Goal: Navigation & Orientation: Go to known website

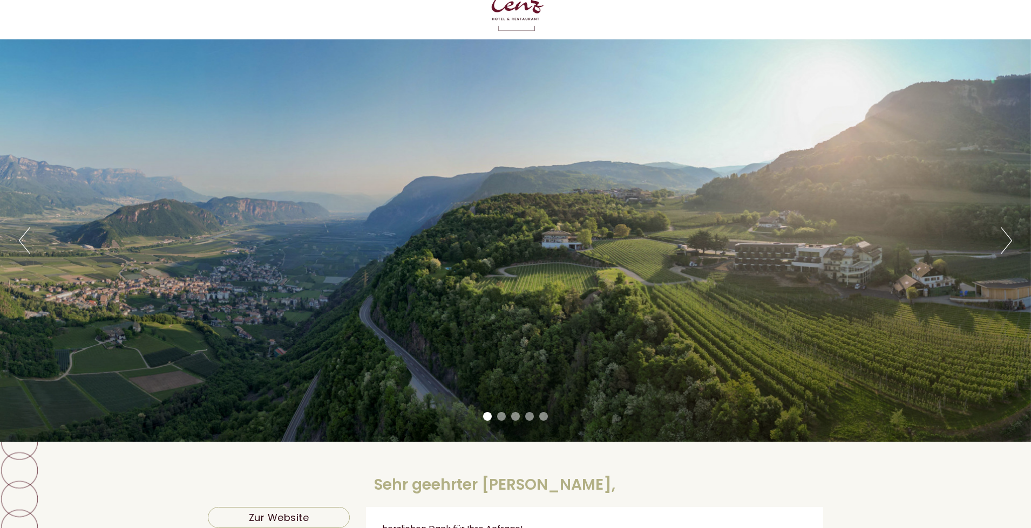
scroll to position [54, 0]
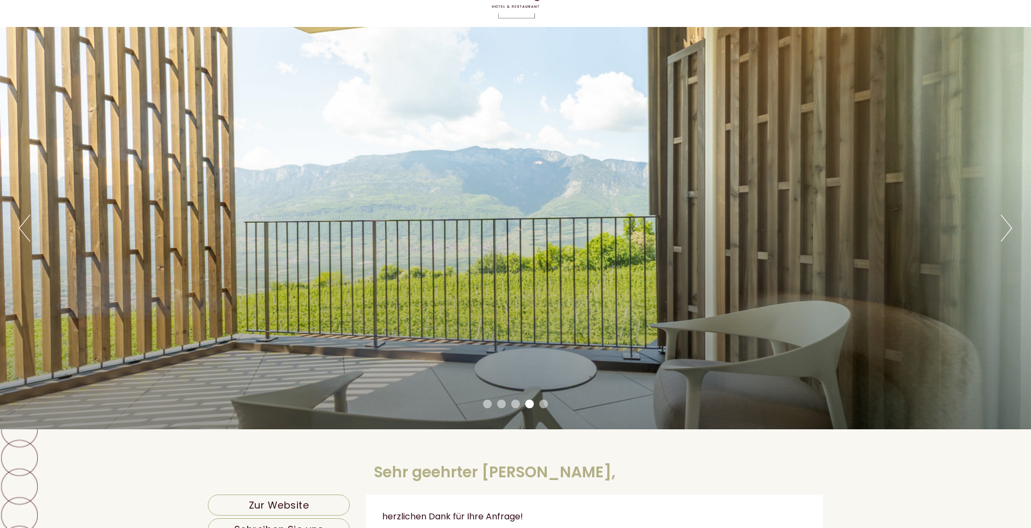
click at [1003, 227] on button "Next" at bounding box center [1005, 228] width 11 height 27
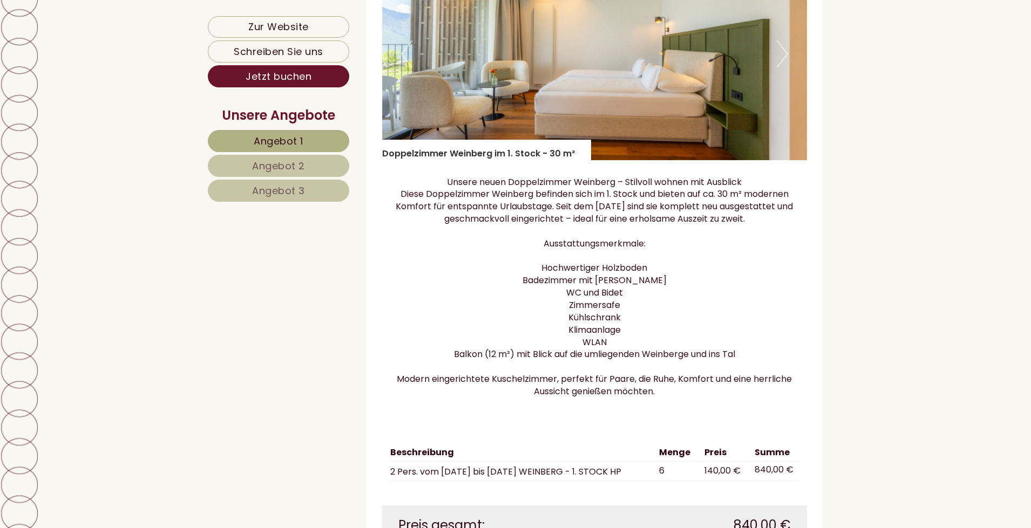
scroll to position [755, 0]
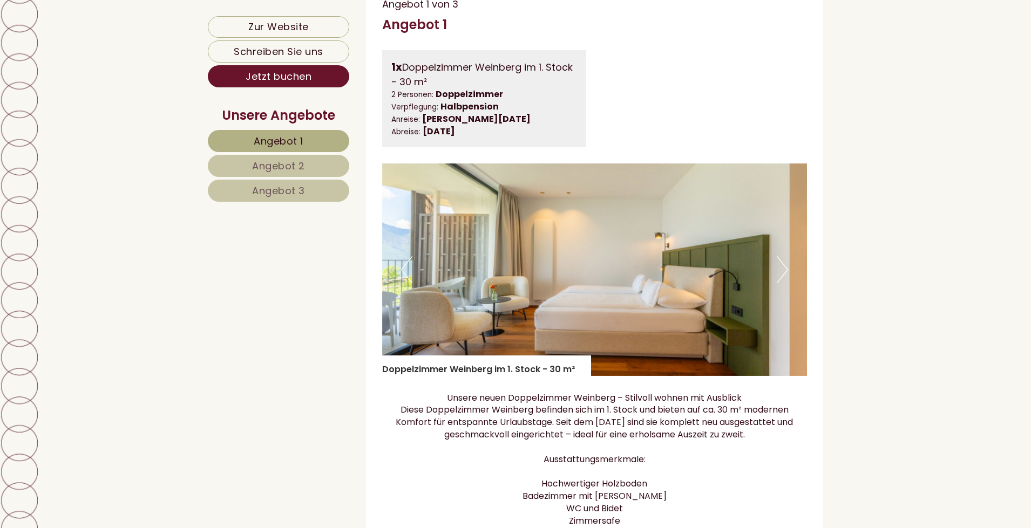
click at [782, 281] on button "Next" at bounding box center [782, 269] width 11 height 27
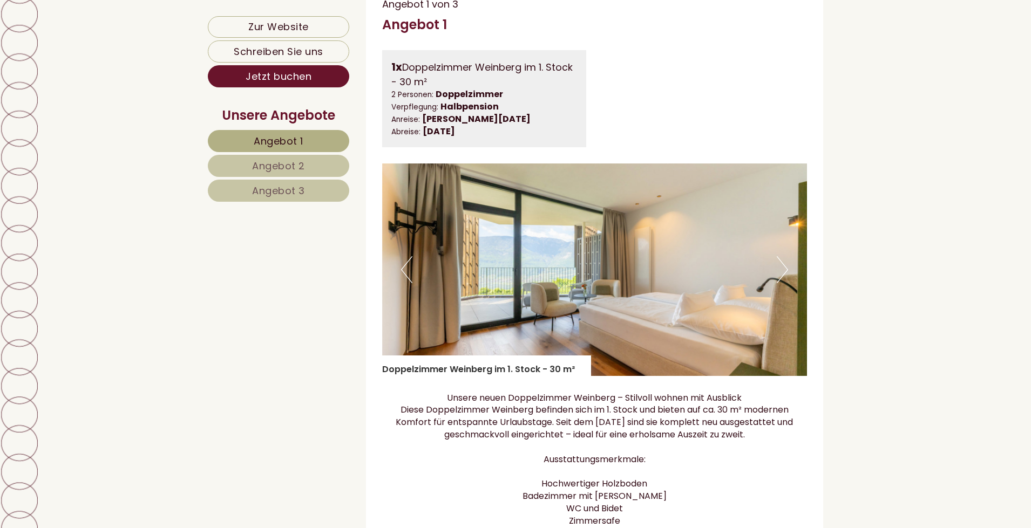
click at [782, 281] on button "Next" at bounding box center [782, 269] width 11 height 27
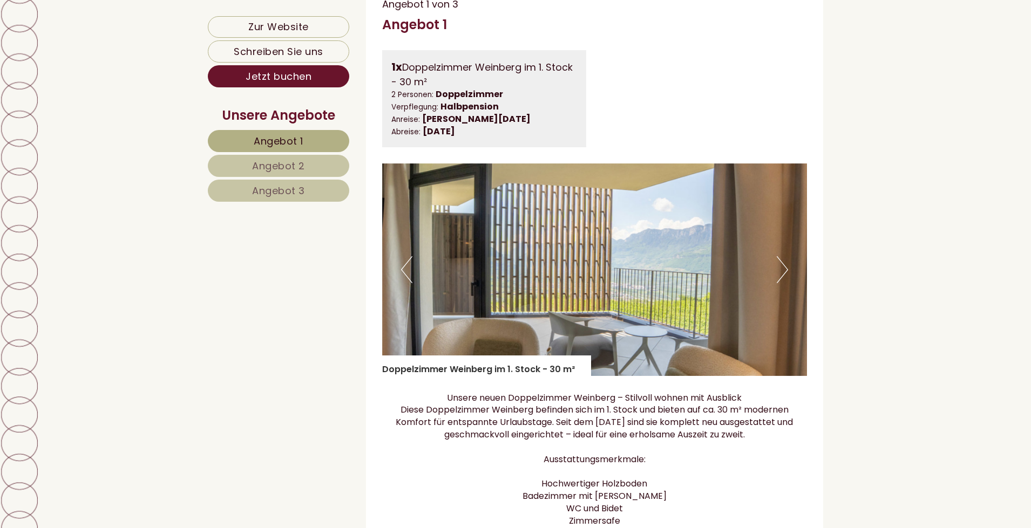
click at [782, 281] on button "Next" at bounding box center [782, 269] width 11 height 27
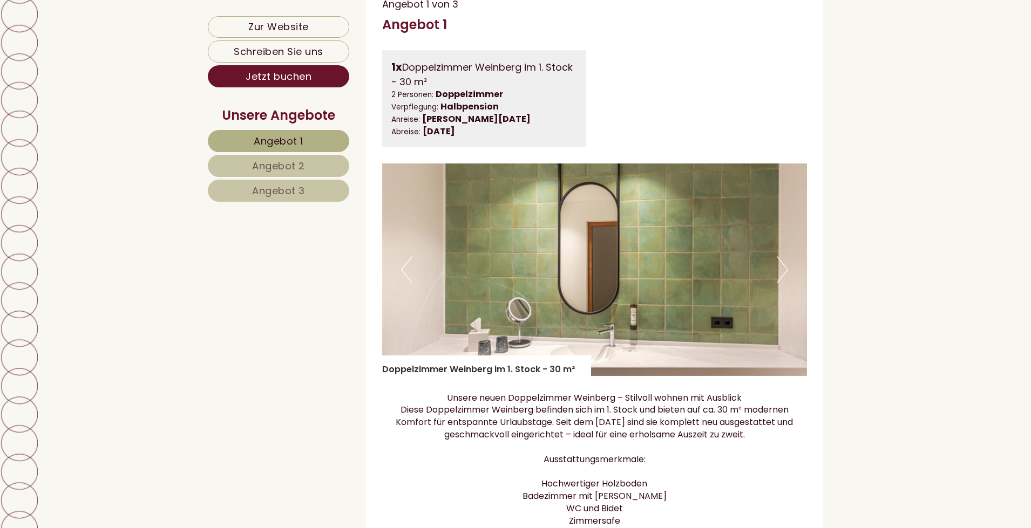
click at [782, 281] on button "Next" at bounding box center [782, 269] width 11 height 27
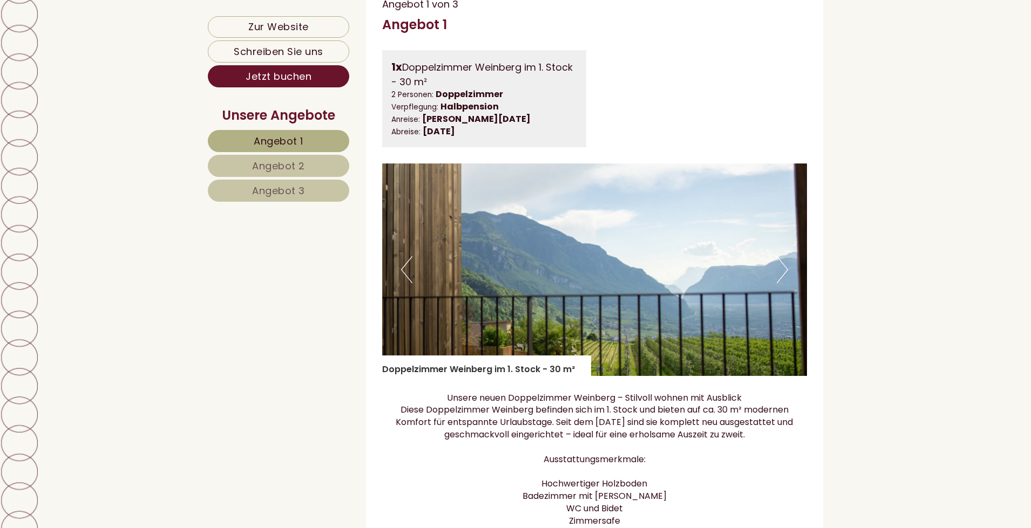
click at [782, 281] on button "Next" at bounding box center [782, 269] width 11 height 27
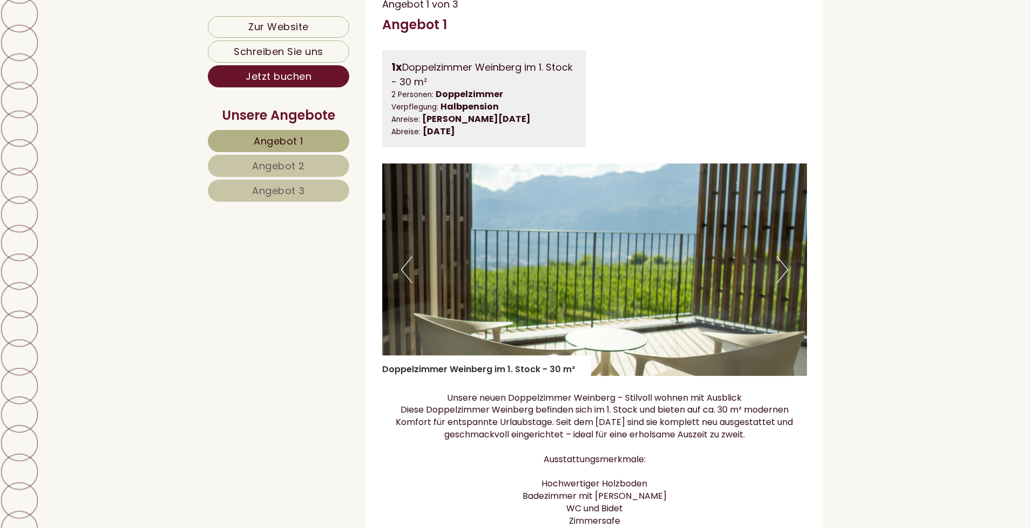
click at [782, 281] on button "Next" at bounding box center [782, 269] width 11 height 27
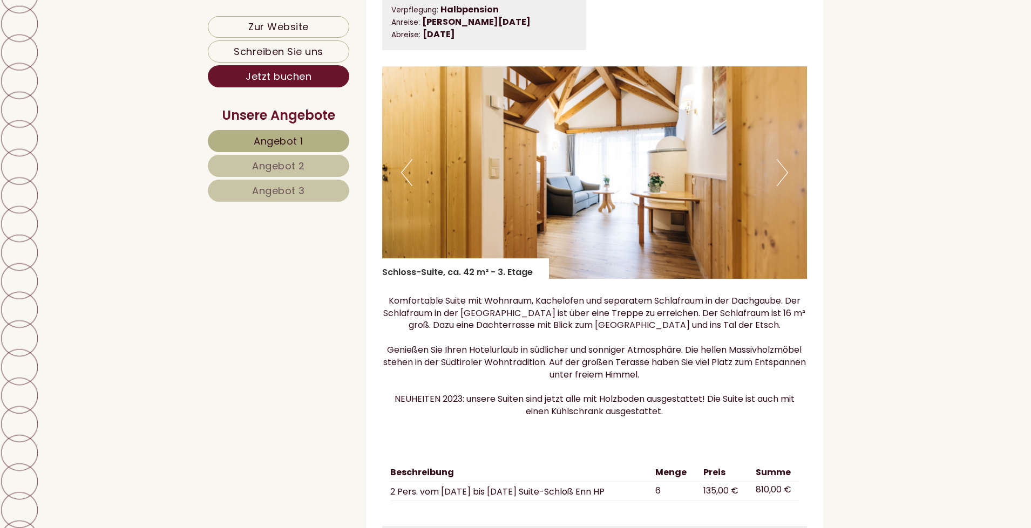
scroll to position [1673, 0]
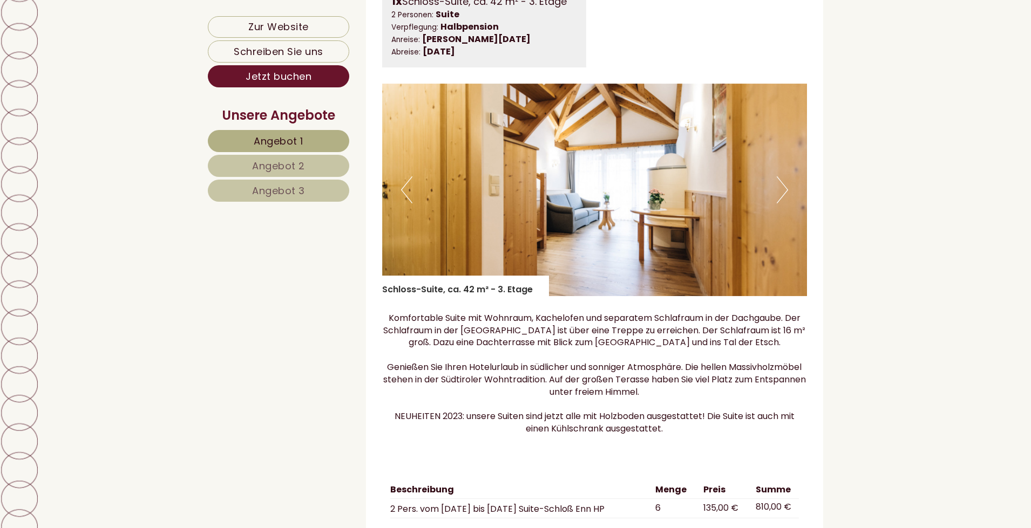
click at [777, 203] on button "Next" at bounding box center [782, 189] width 11 height 27
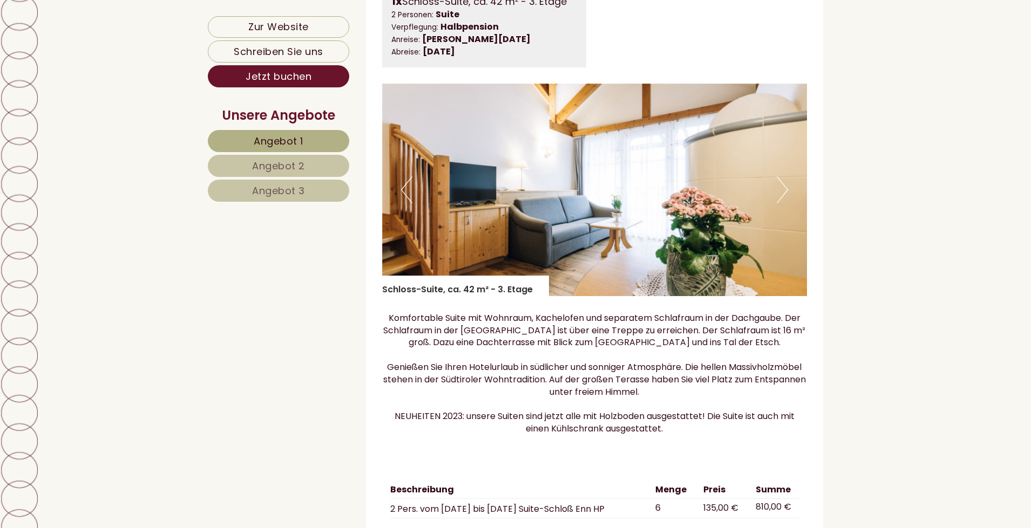
click at [777, 203] on button "Next" at bounding box center [782, 189] width 11 height 27
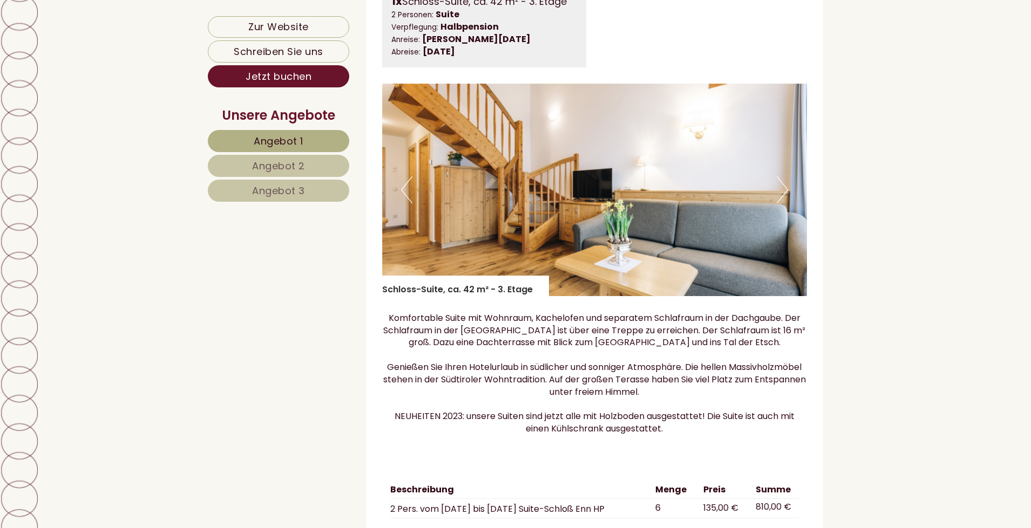
click at [777, 203] on button "Next" at bounding box center [782, 189] width 11 height 27
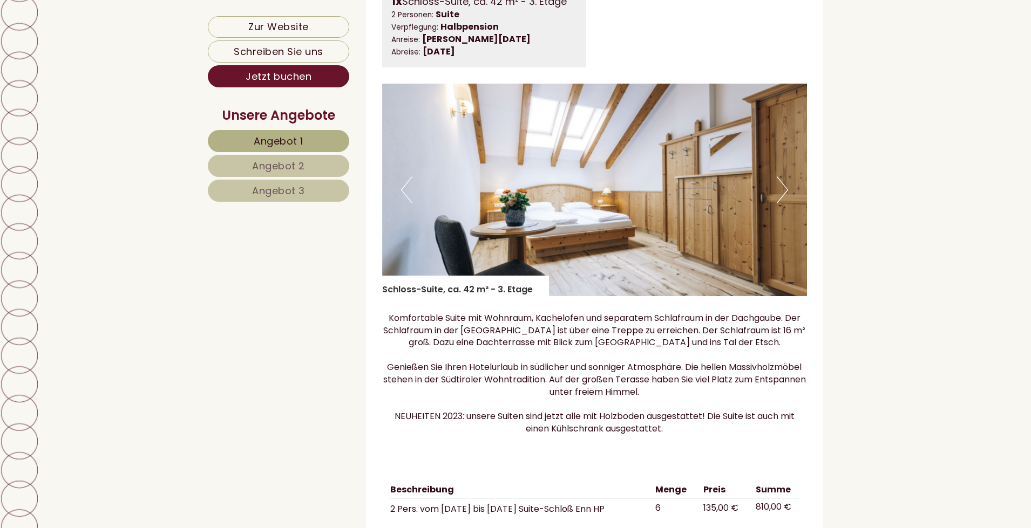
click at [777, 203] on button "Next" at bounding box center [782, 189] width 11 height 27
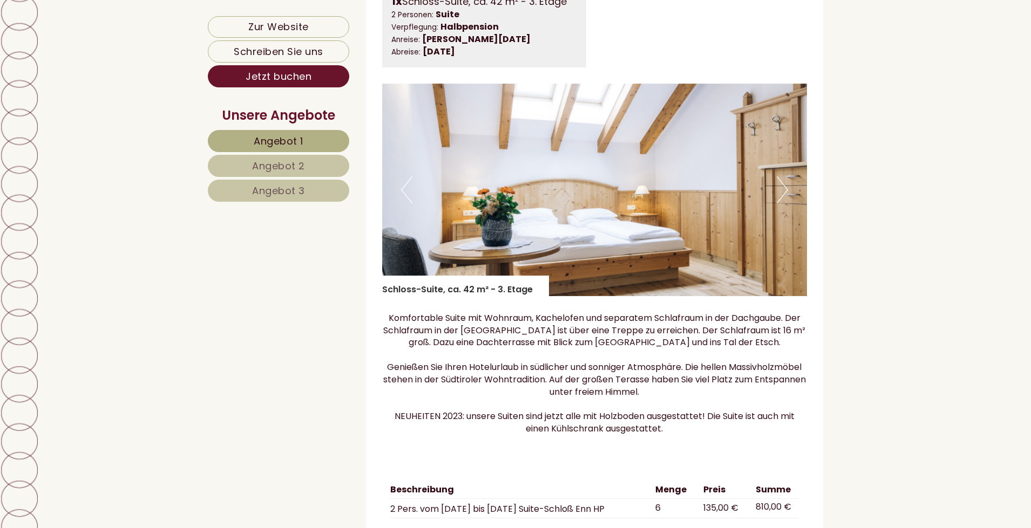
click at [777, 203] on button "Next" at bounding box center [782, 189] width 11 height 27
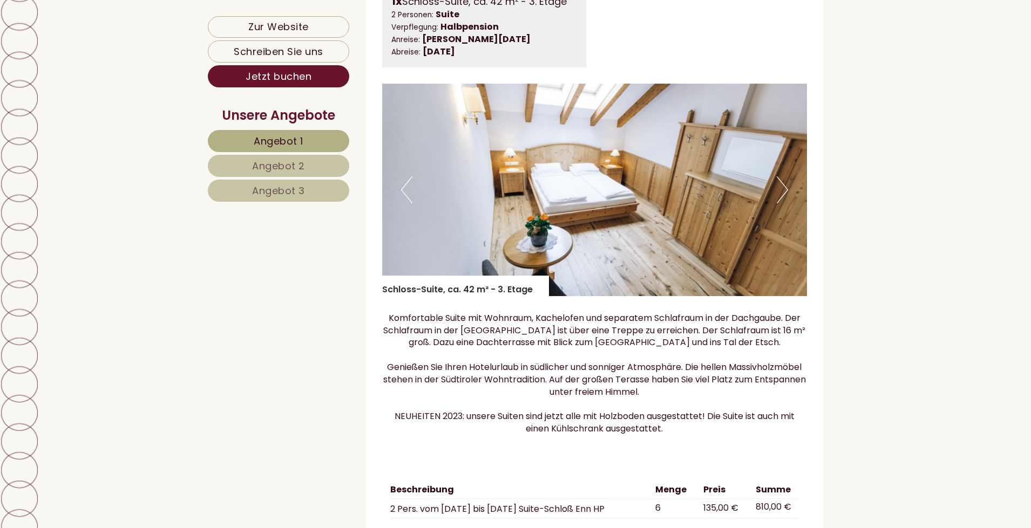
click at [777, 203] on button "Next" at bounding box center [782, 189] width 11 height 27
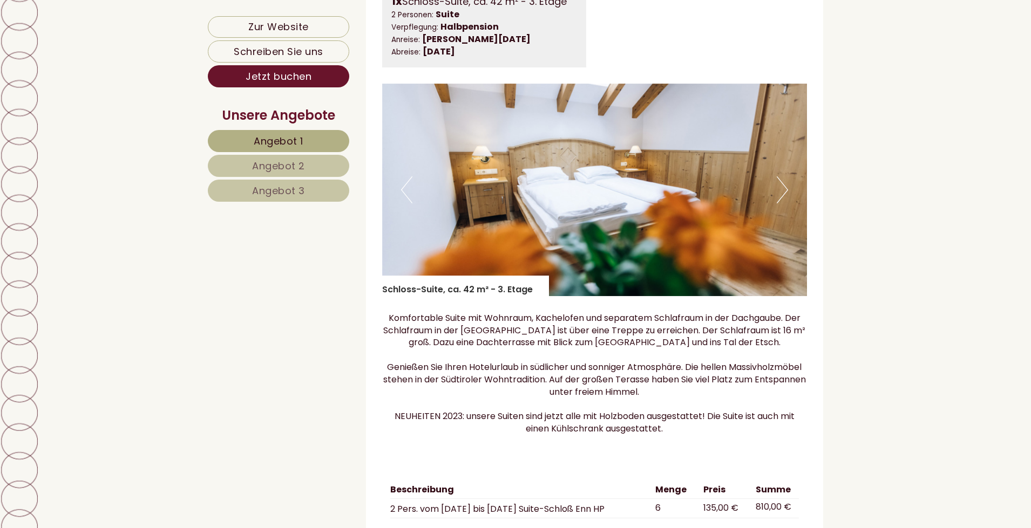
click at [781, 203] on button "Next" at bounding box center [782, 189] width 11 height 27
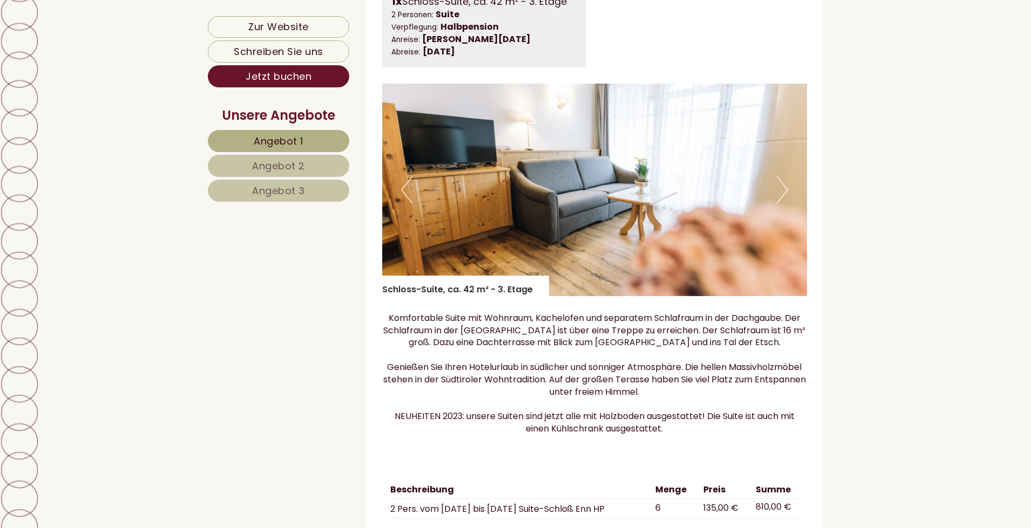
click at [781, 203] on button "Next" at bounding box center [782, 189] width 11 height 27
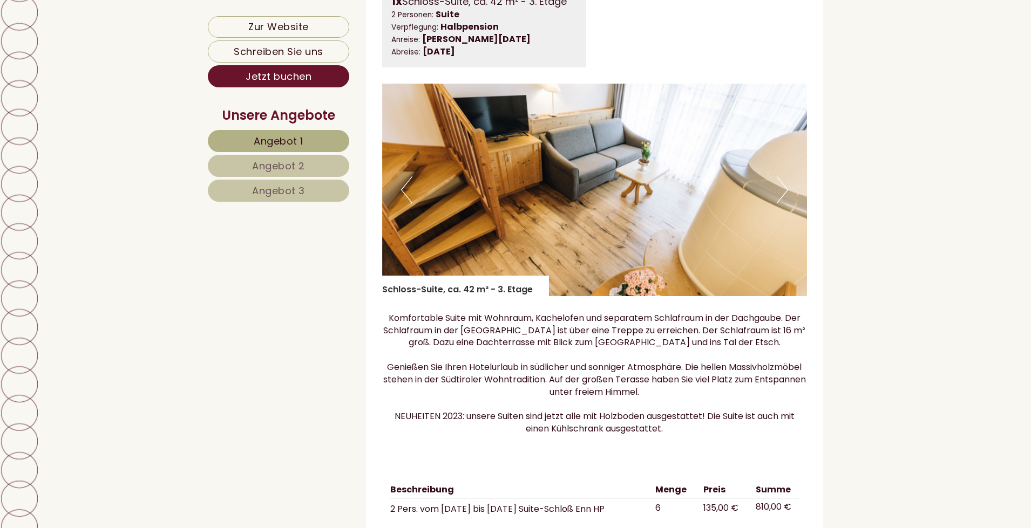
click at [781, 203] on button "Next" at bounding box center [782, 189] width 11 height 27
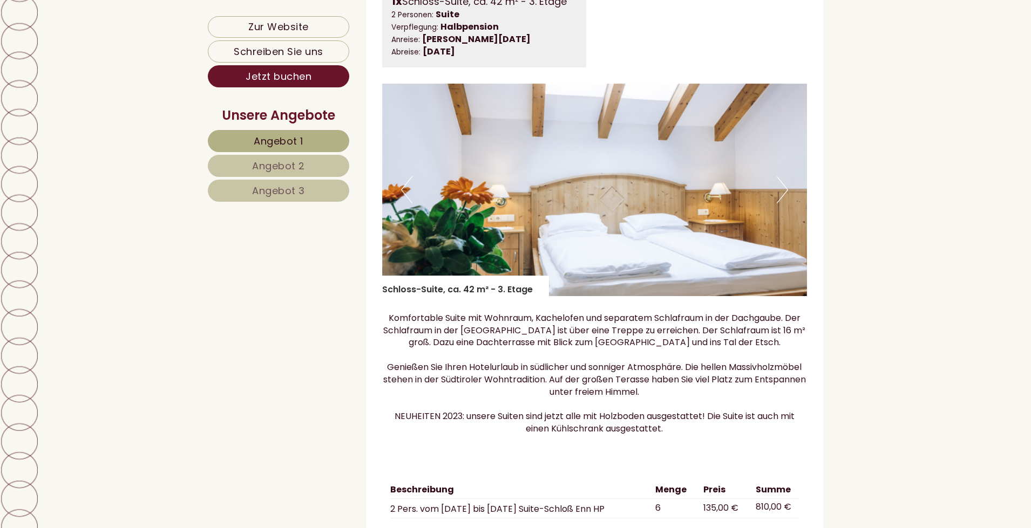
click at [782, 195] on button "Next" at bounding box center [782, 189] width 11 height 27
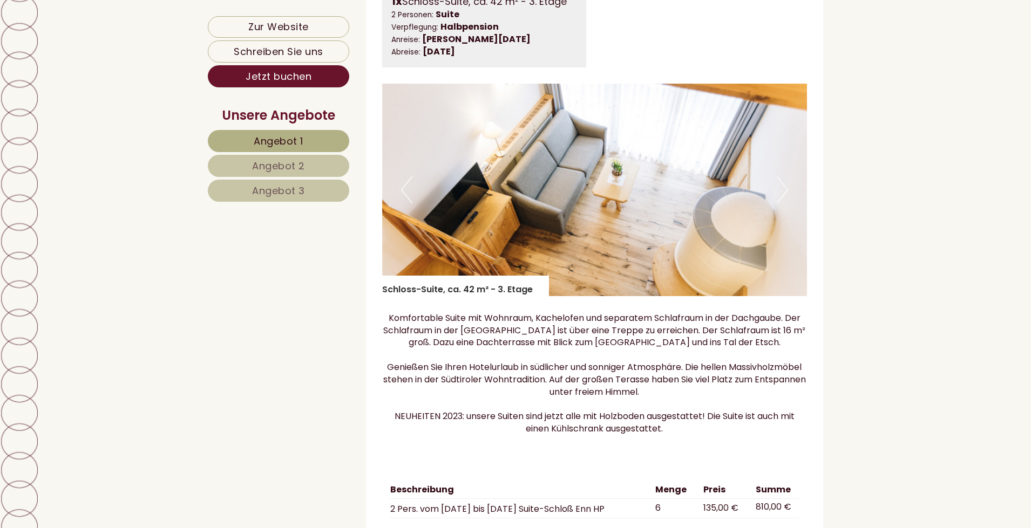
click at [782, 195] on button "Next" at bounding box center [782, 189] width 11 height 27
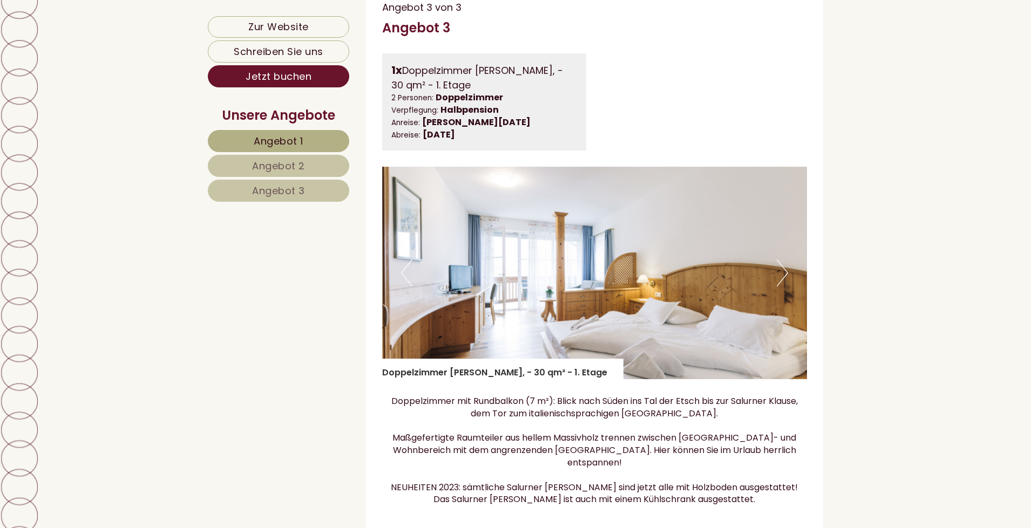
scroll to position [2320, 0]
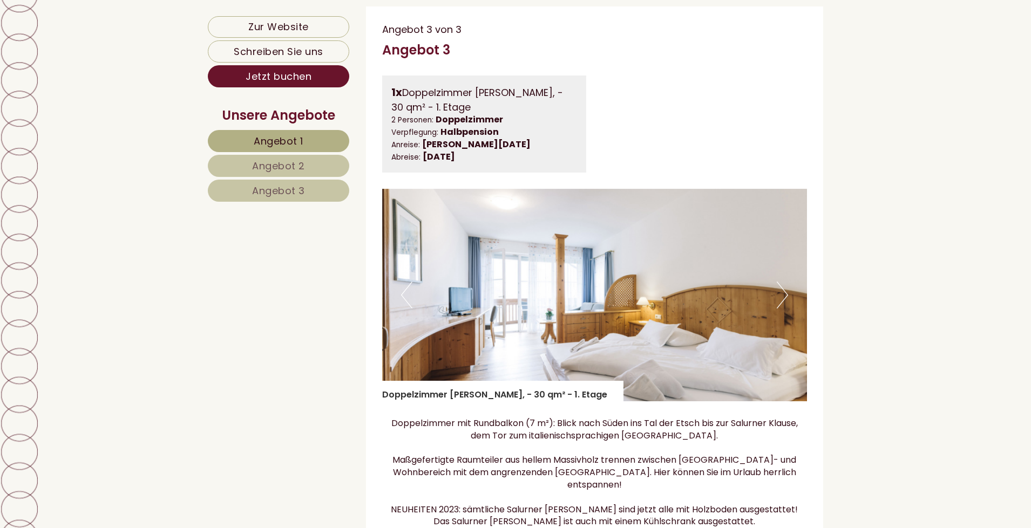
click at [784, 309] on button "Next" at bounding box center [782, 295] width 11 height 27
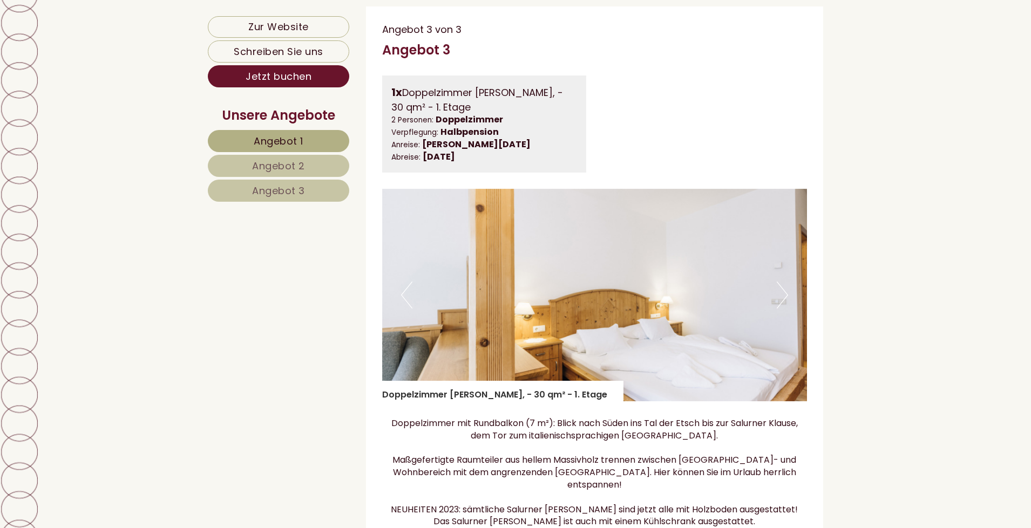
click at [785, 309] on button "Next" at bounding box center [782, 295] width 11 height 27
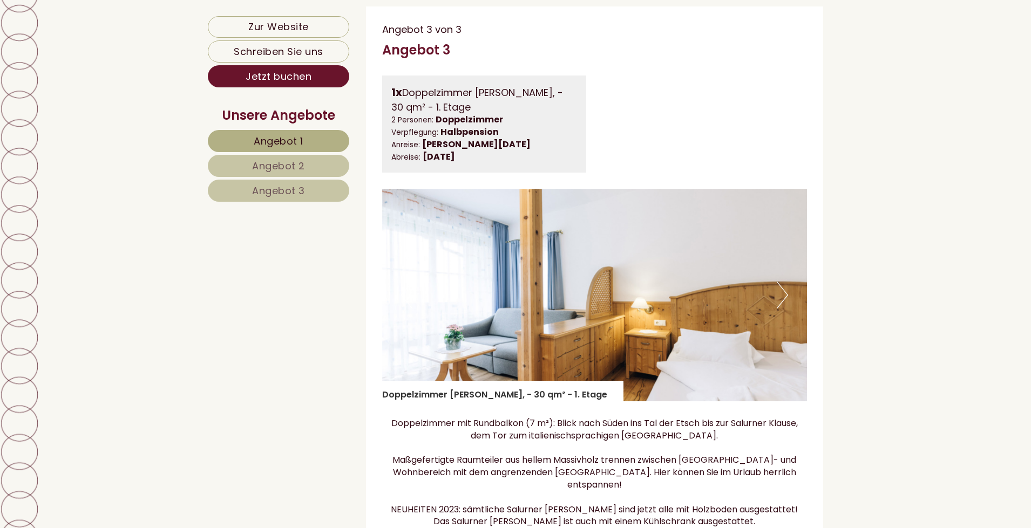
click at [785, 309] on button "Next" at bounding box center [782, 295] width 11 height 27
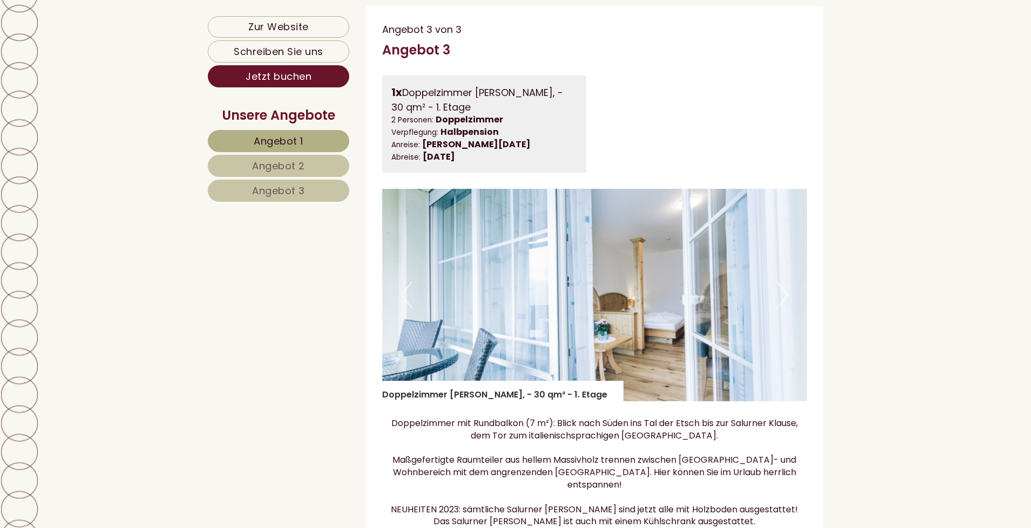
click at [785, 309] on button "Next" at bounding box center [782, 295] width 11 height 27
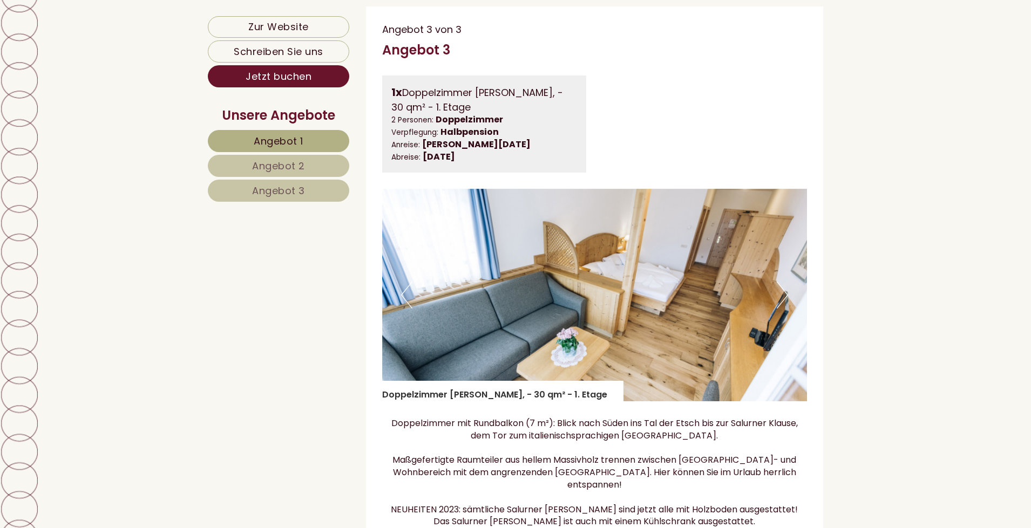
click at [785, 309] on button "Next" at bounding box center [782, 295] width 11 height 27
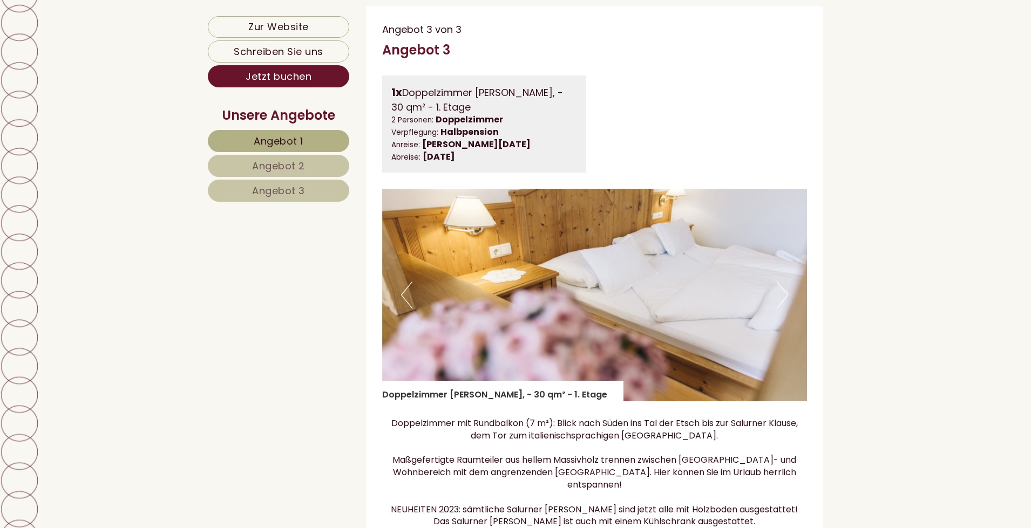
click at [785, 309] on button "Next" at bounding box center [782, 295] width 11 height 27
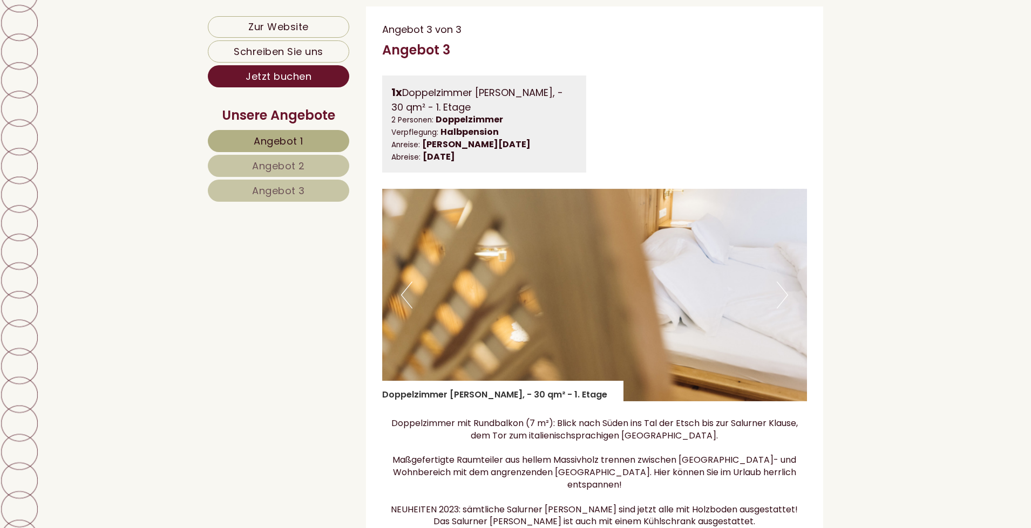
click at [785, 309] on button "Next" at bounding box center [782, 295] width 11 height 27
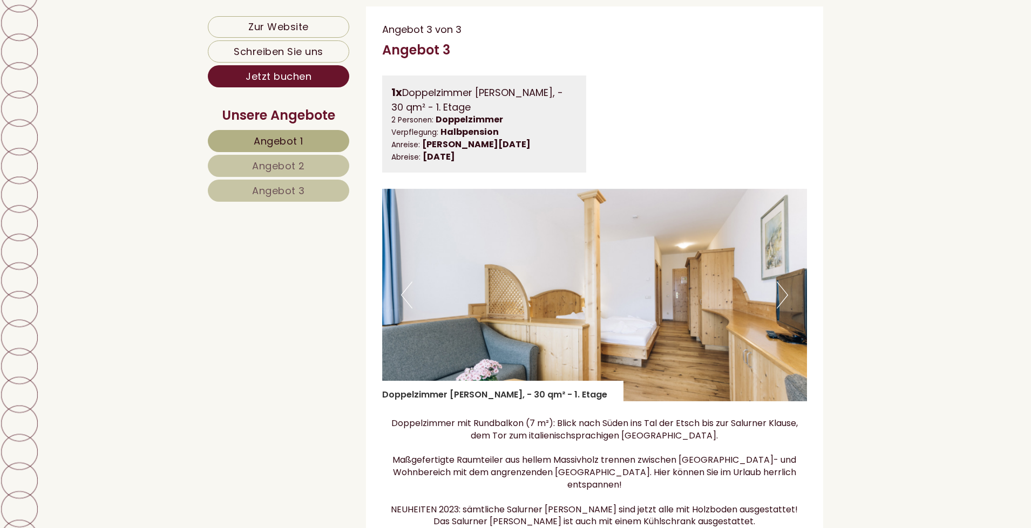
click at [785, 309] on button "Next" at bounding box center [782, 295] width 11 height 27
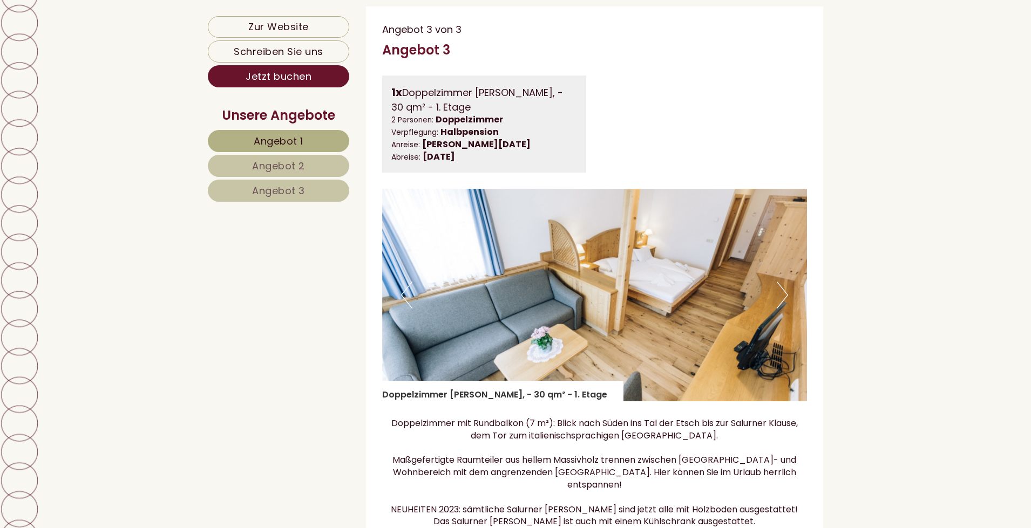
click at [782, 305] on button "Next" at bounding box center [782, 295] width 11 height 27
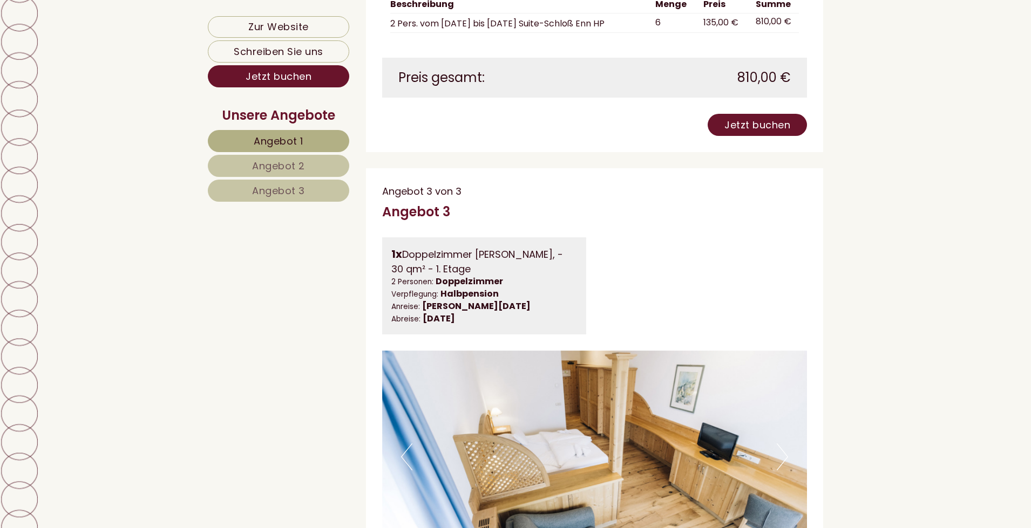
scroll to position [2482, 0]
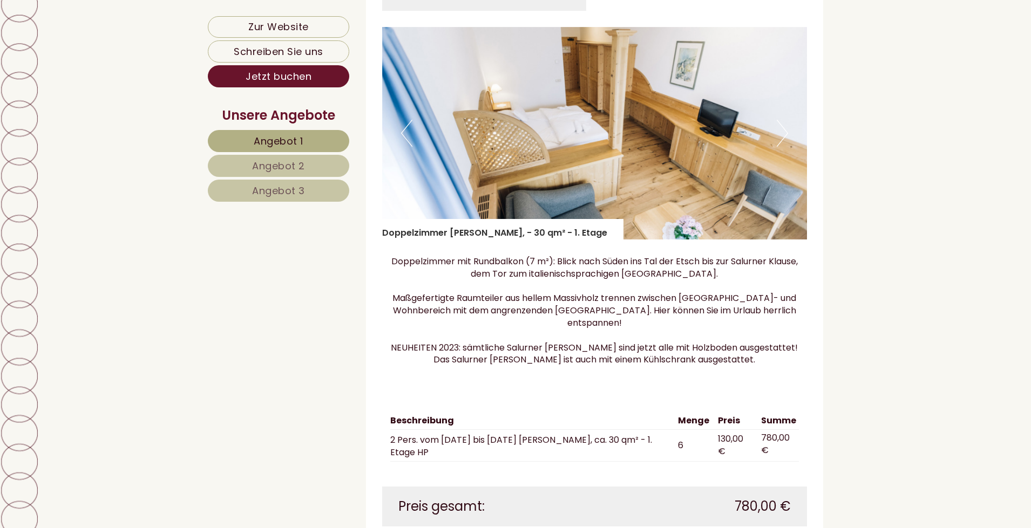
drag, startPoint x: 790, startPoint y: 136, endPoint x: 767, endPoint y: 145, distance: 25.0
click at [780, 139] on div "Previous Next" at bounding box center [594, 133] width 425 height 213
click at [773, 146] on img at bounding box center [594, 133] width 425 height 213
click at [778, 146] on button "Next" at bounding box center [782, 133] width 11 height 27
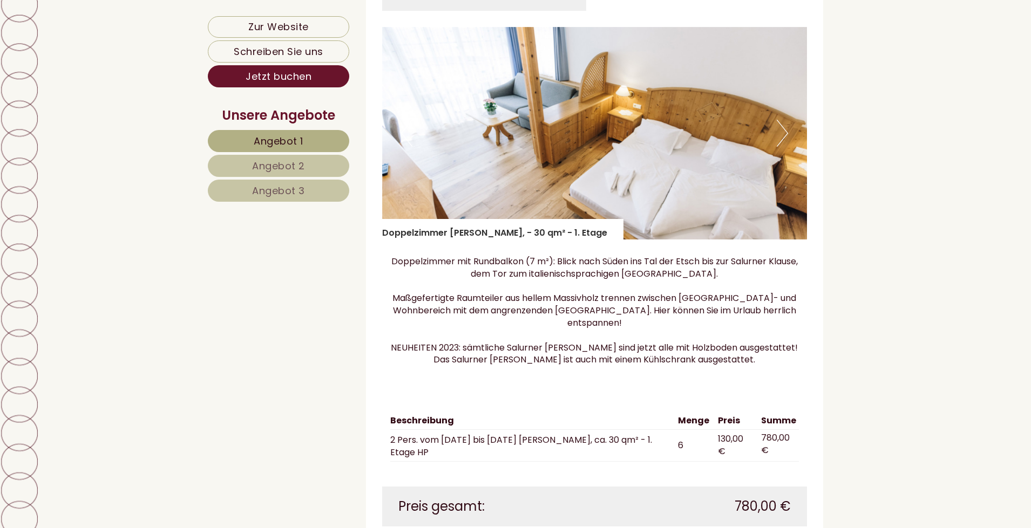
click at [778, 146] on button "Next" at bounding box center [782, 133] width 11 height 27
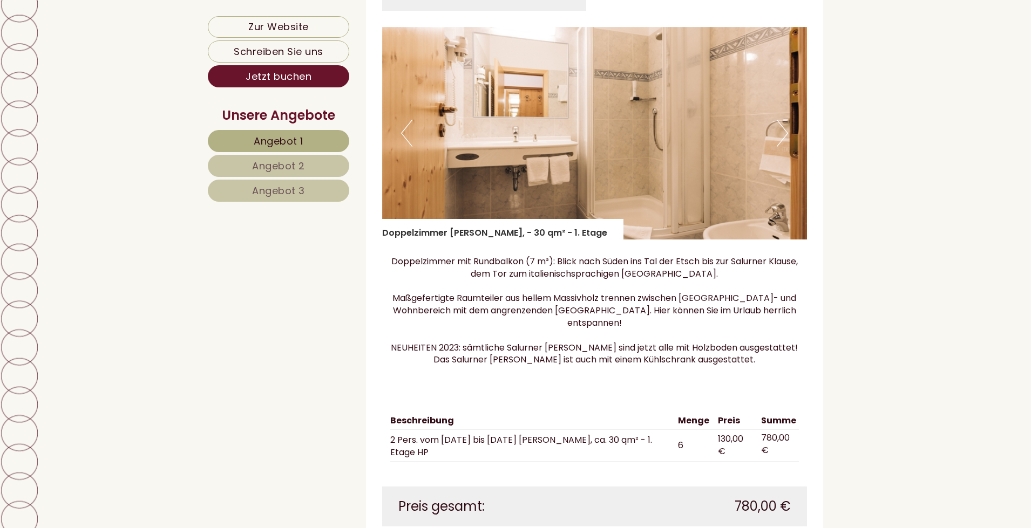
click at [778, 146] on button "Next" at bounding box center [782, 133] width 11 height 27
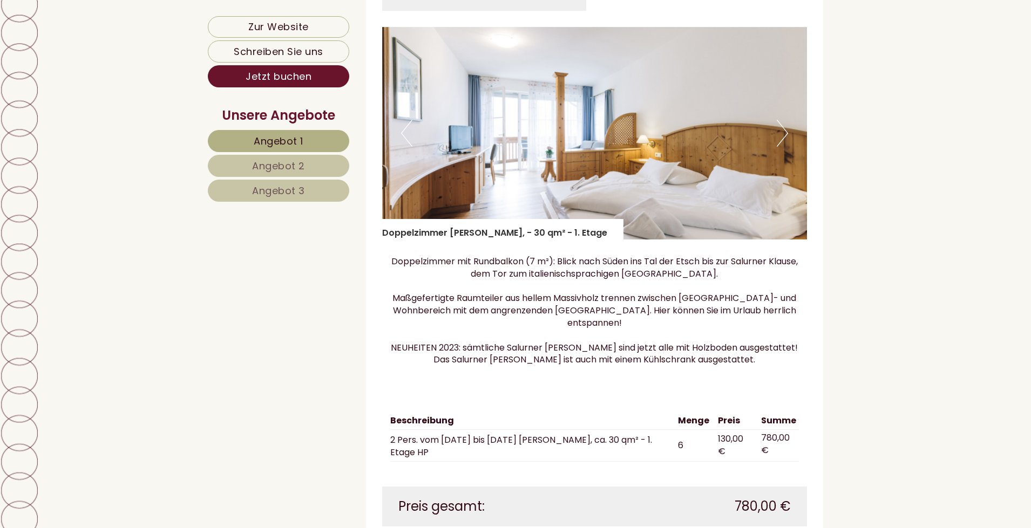
click at [778, 146] on button "Next" at bounding box center [782, 133] width 11 height 27
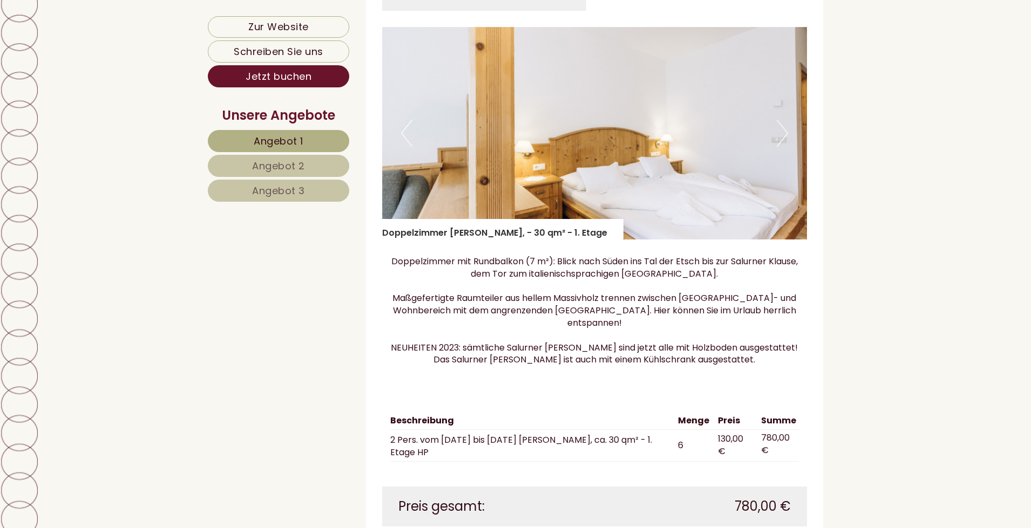
click at [781, 147] on button "Next" at bounding box center [782, 133] width 11 height 27
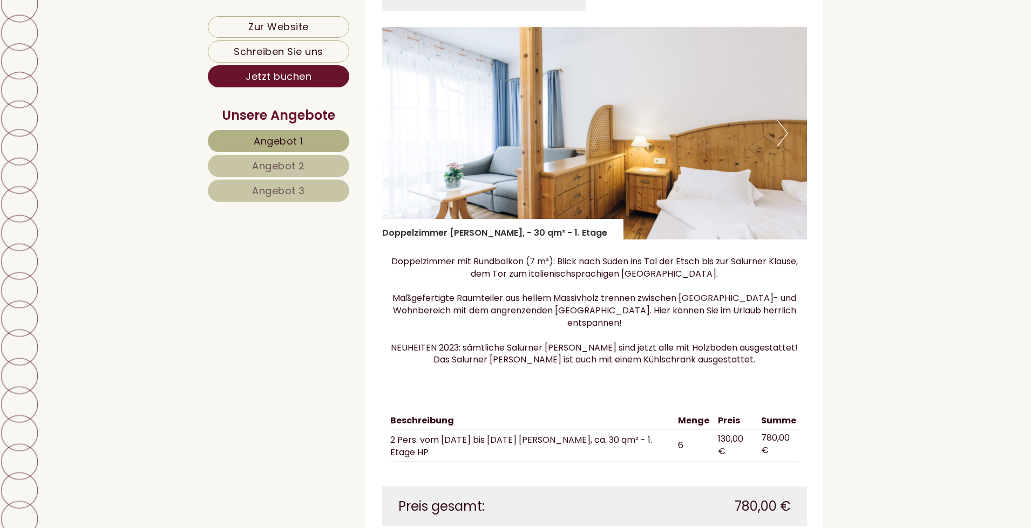
click at [781, 147] on button "Next" at bounding box center [782, 133] width 11 height 27
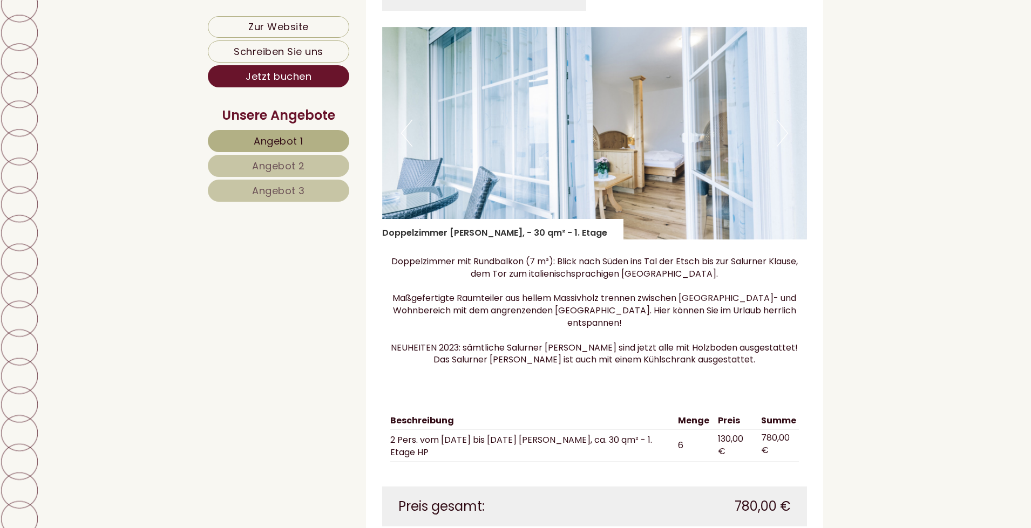
click at [781, 147] on button "Next" at bounding box center [782, 133] width 11 height 27
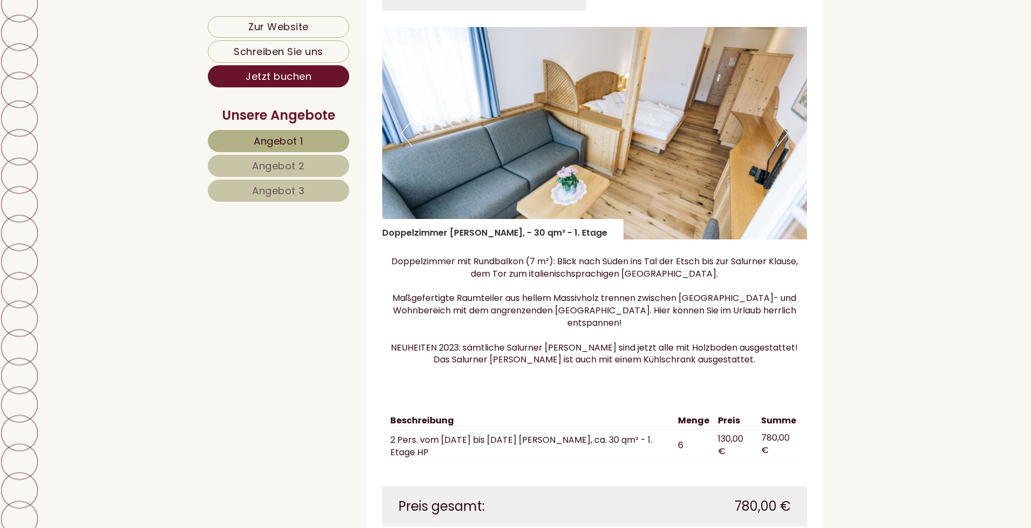
click at [781, 147] on button "Next" at bounding box center [782, 133] width 11 height 27
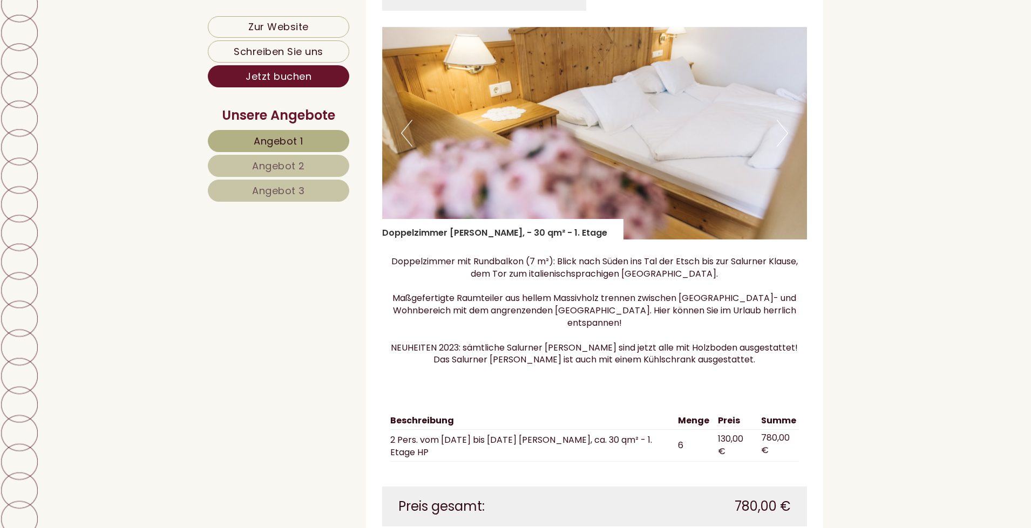
click at [781, 147] on button "Next" at bounding box center [782, 133] width 11 height 27
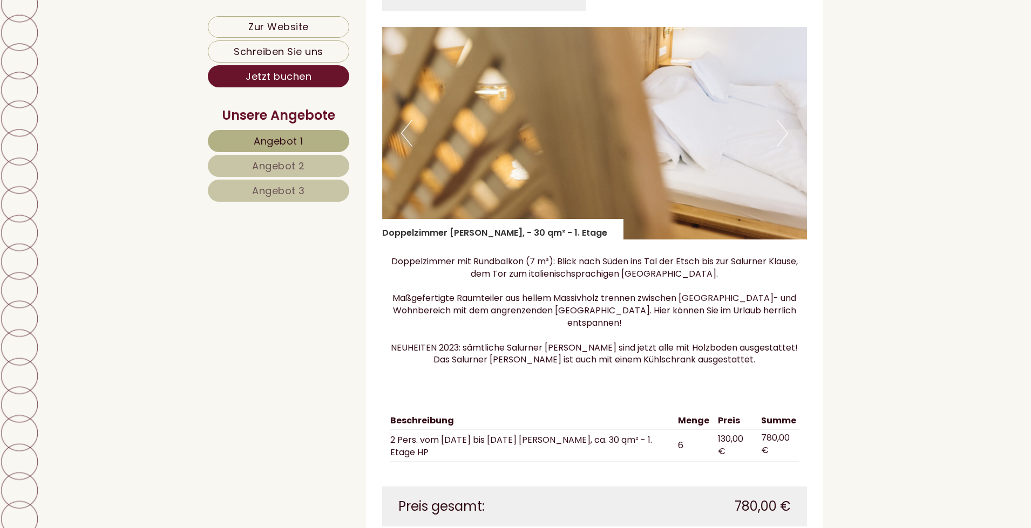
click at [781, 147] on button "Next" at bounding box center [782, 133] width 11 height 27
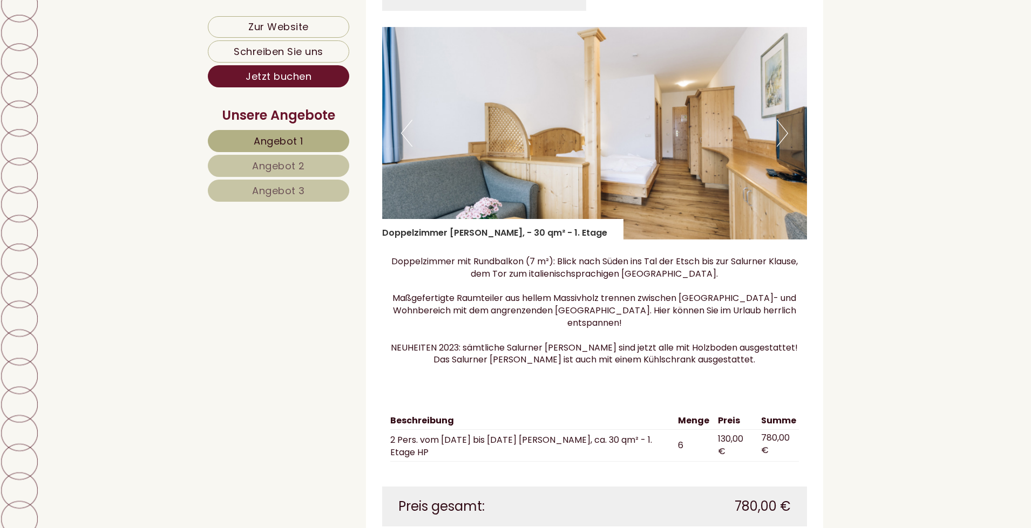
click at [781, 147] on button "Next" at bounding box center [782, 133] width 11 height 27
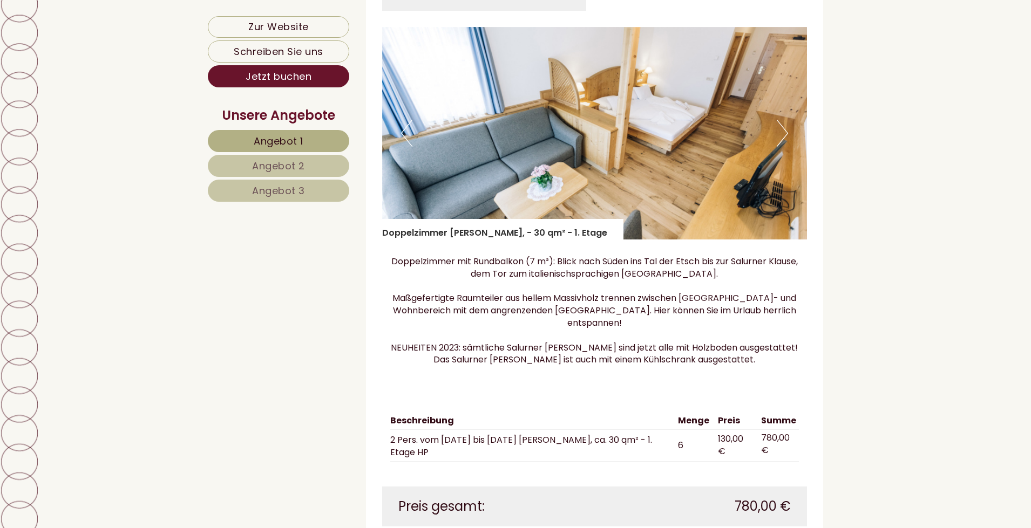
click at [781, 147] on button "Next" at bounding box center [782, 133] width 11 height 27
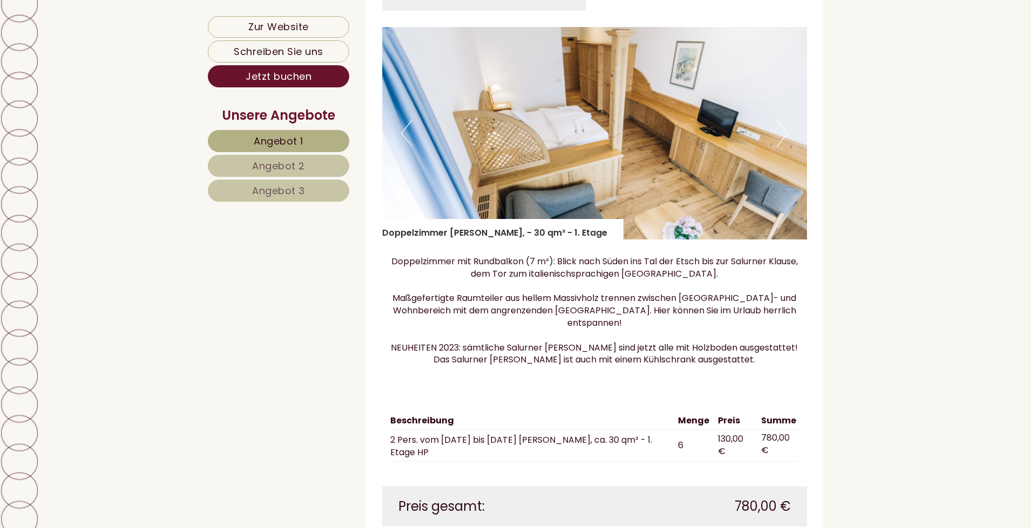
click at [781, 147] on button "Next" at bounding box center [782, 133] width 11 height 27
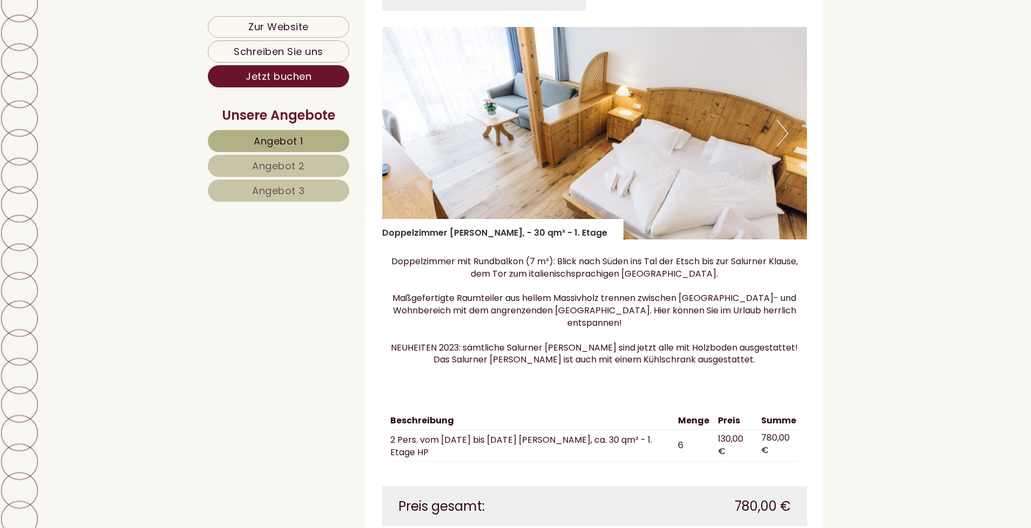
click at [781, 147] on button "Next" at bounding box center [782, 133] width 11 height 27
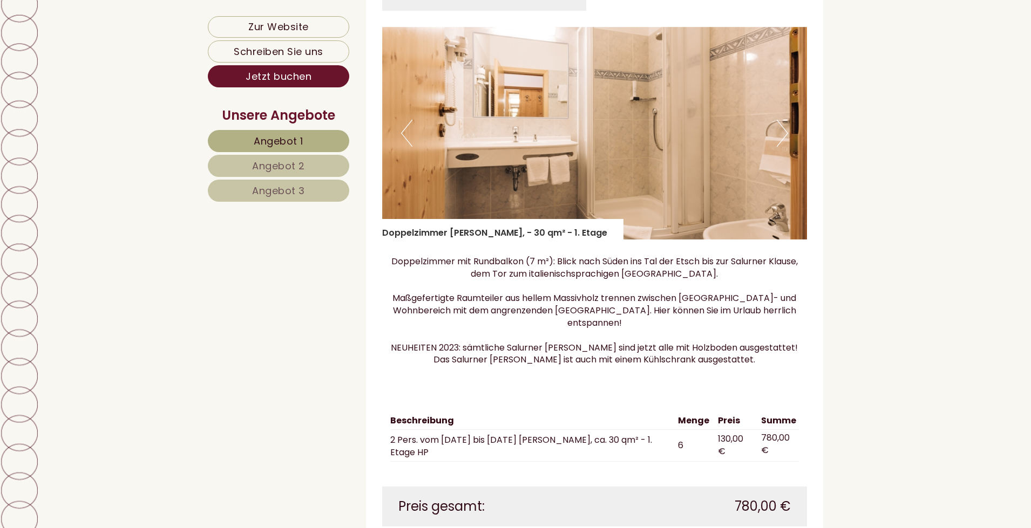
click at [386, 147] on img at bounding box center [594, 133] width 425 height 213
click at [406, 147] on button "Previous" at bounding box center [406, 133] width 11 height 27
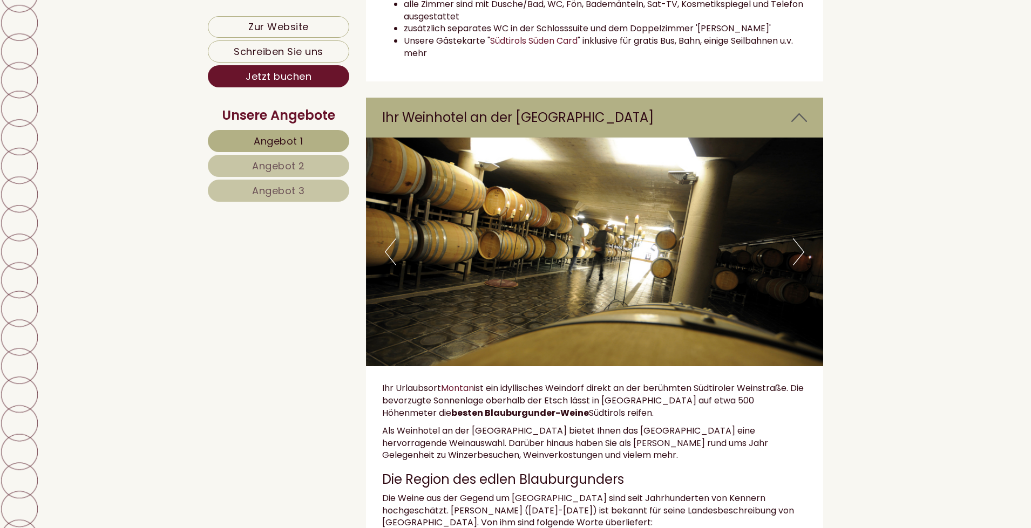
scroll to position [3346, 0]
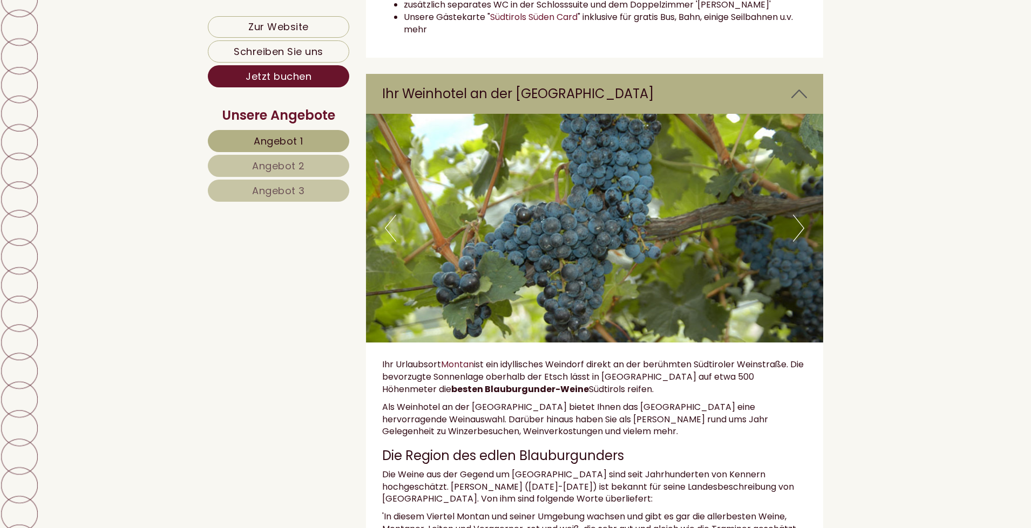
click at [799, 234] on button "Next" at bounding box center [798, 228] width 11 height 27
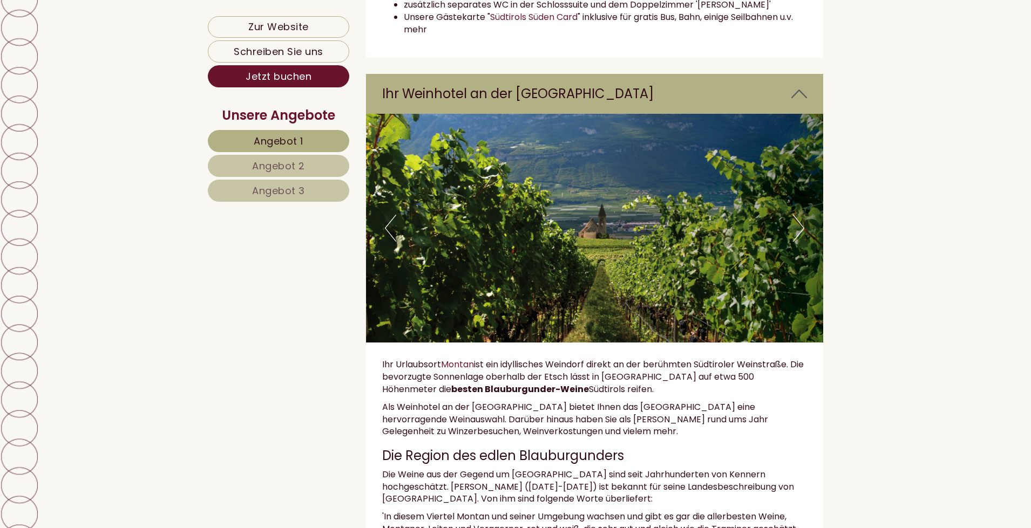
click at [799, 234] on button "Next" at bounding box center [798, 228] width 11 height 27
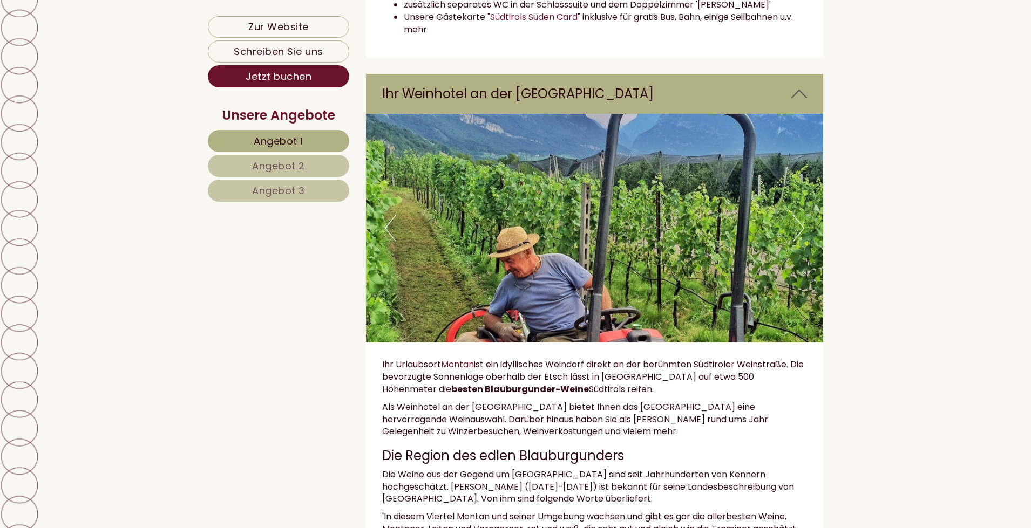
click at [799, 234] on button "Next" at bounding box center [798, 228] width 11 height 27
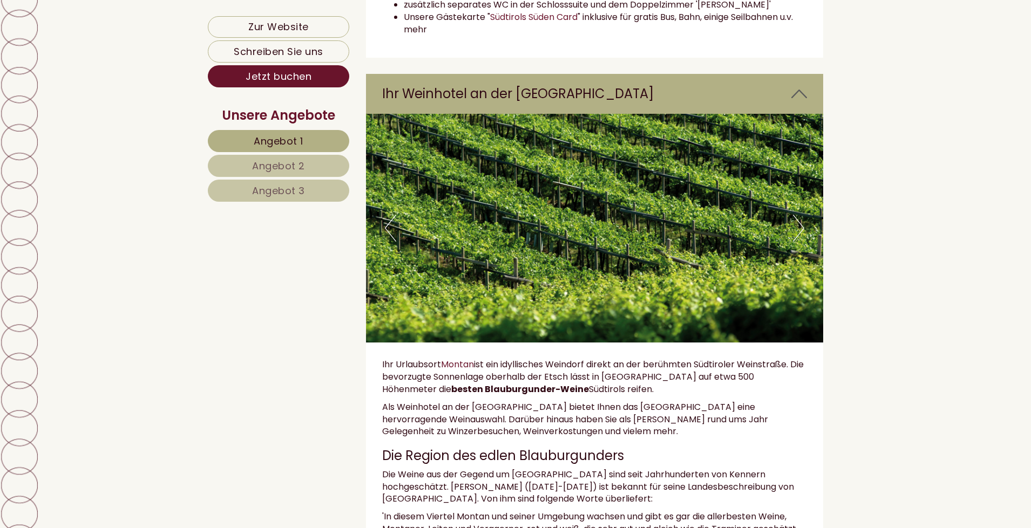
click at [799, 234] on button "Next" at bounding box center [798, 228] width 11 height 27
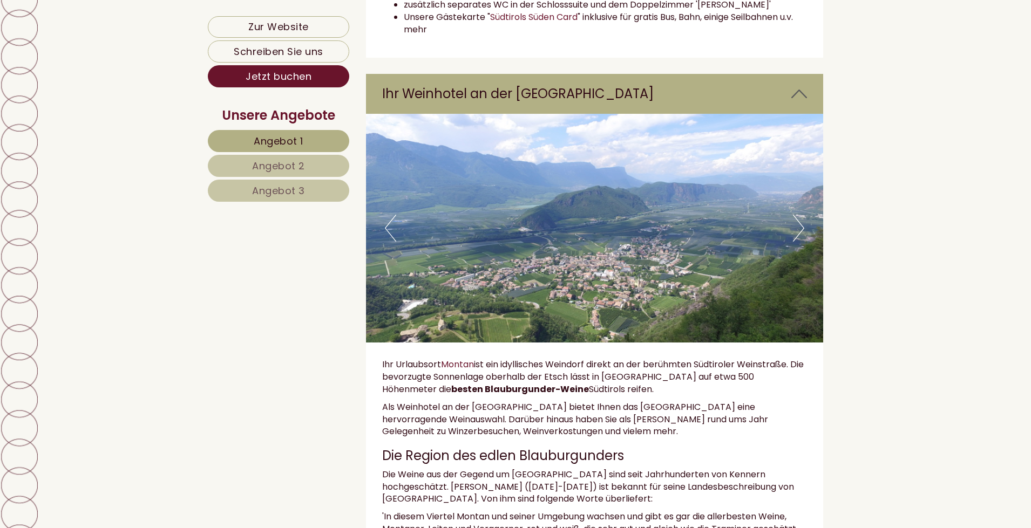
click at [799, 234] on button "Next" at bounding box center [798, 228] width 11 height 27
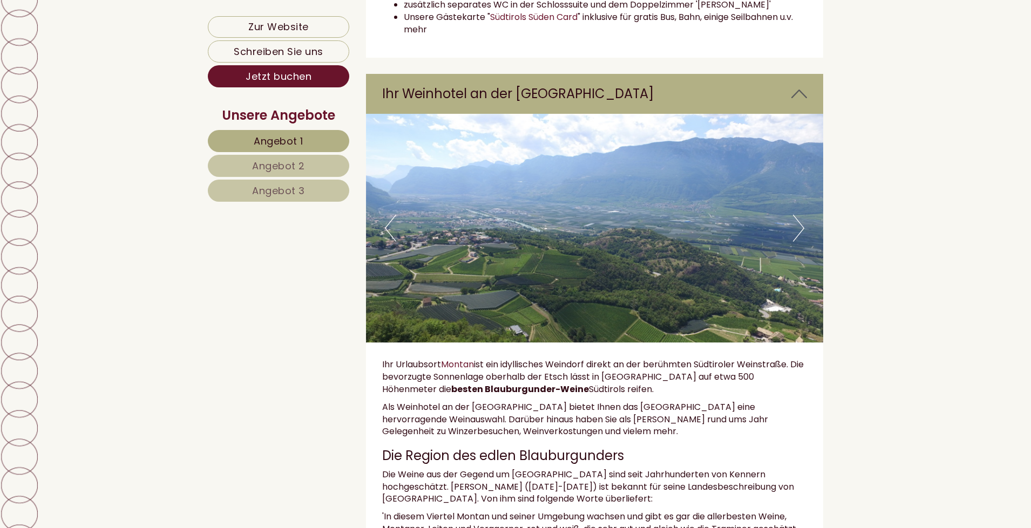
click at [799, 234] on button "Next" at bounding box center [798, 228] width 11 height 27
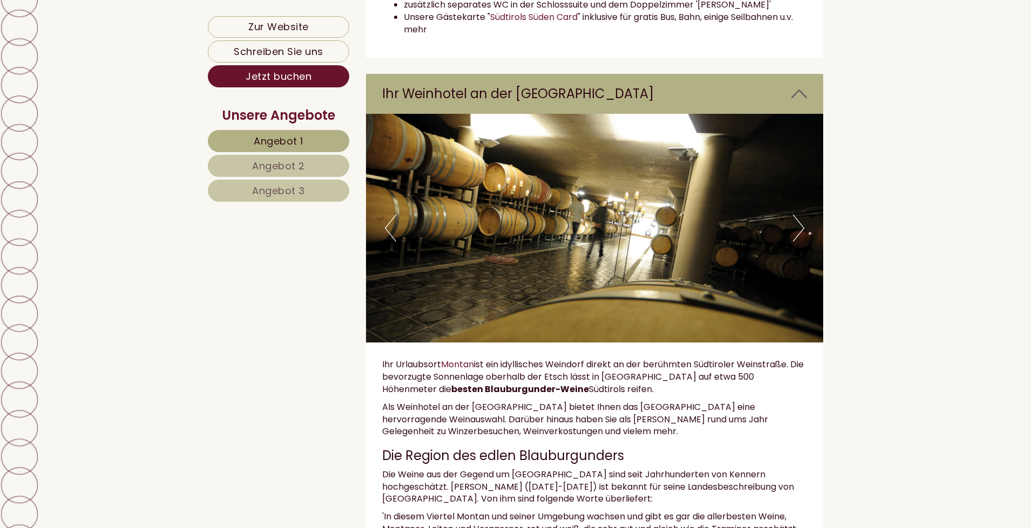
click at [799, 234] on button "Next" at bounding box center [798, 228] width 11 height 27
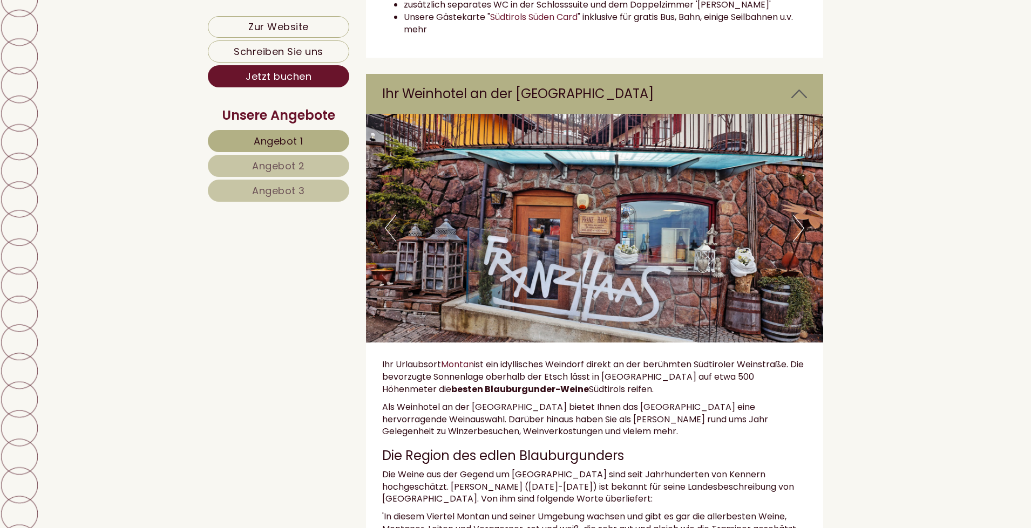
click at [799, 234] on button "Next" at bounding box center [798, 228] width 11 height 27
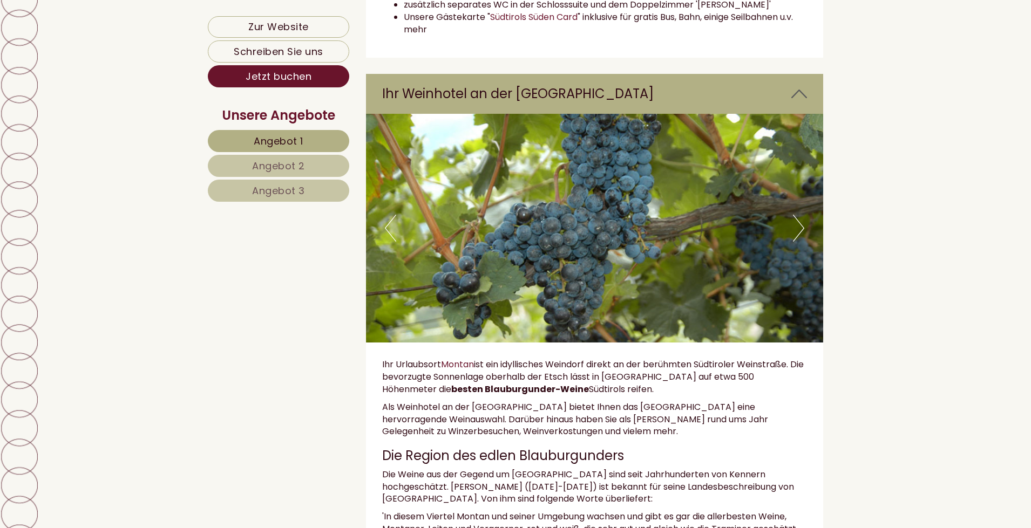
click at [799, 234] on button "Next" at bounding box center [798, 228] width 11 height 27
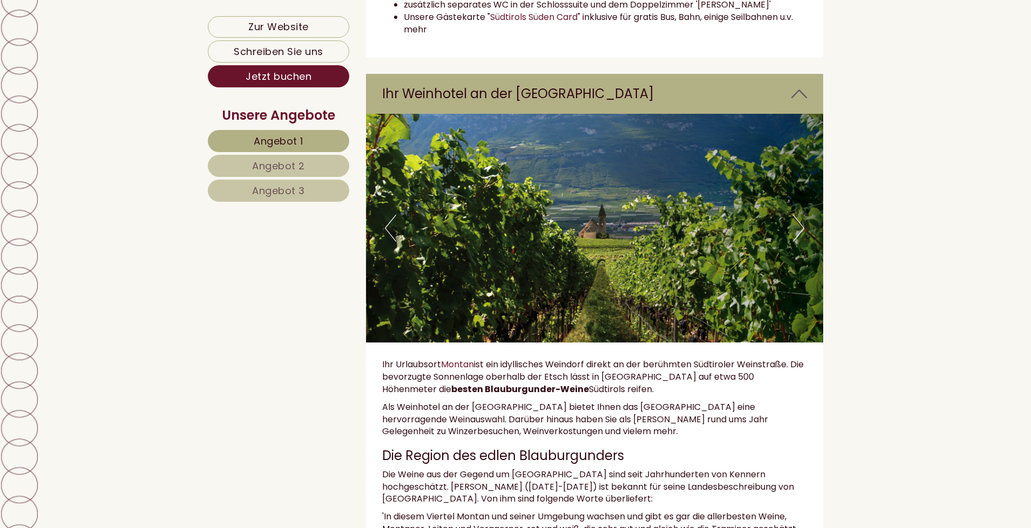
click at [799, 234] on button "Next" at bounding box center [798, 228] width 11 height 27
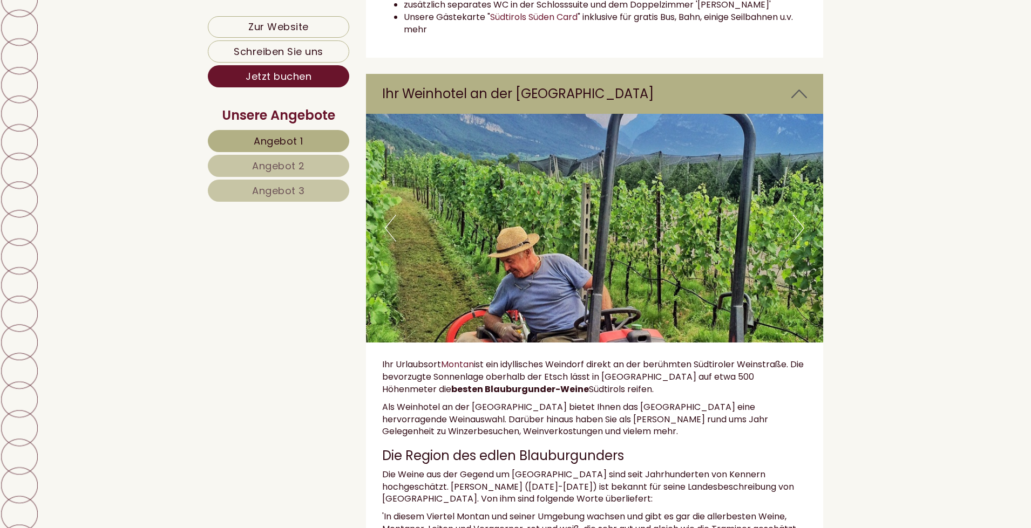
click at [799, 234] on button "Next" at bounding box center [798, 228] width 11 height 27
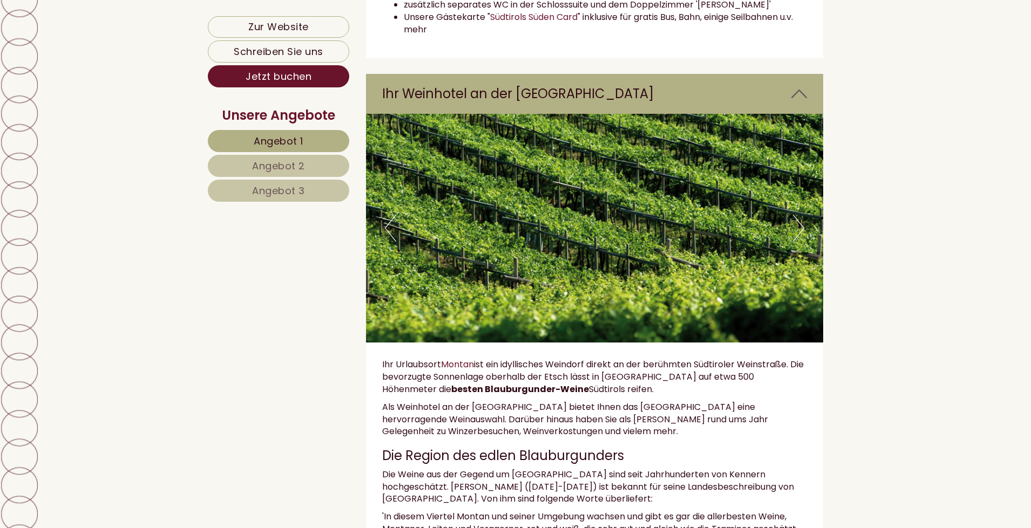
click at [799, 234] on button "Next" at bounding box center [798, 228] width 11 height 27
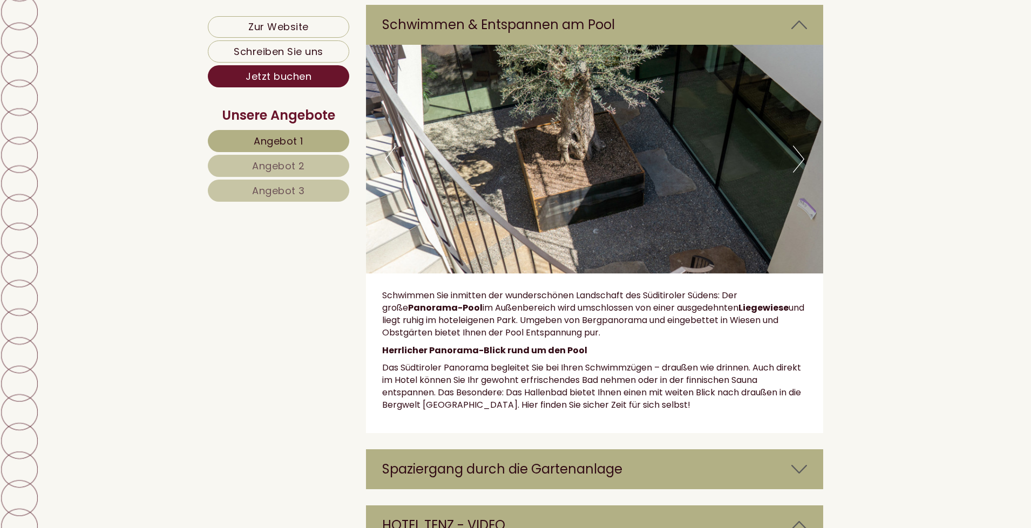
scroll to position [4047, 0]
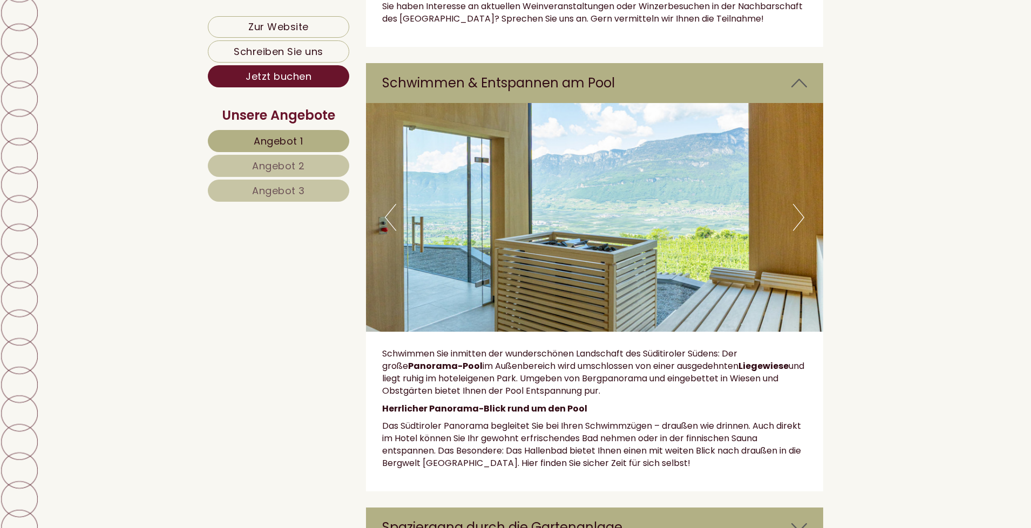
click at [796, 204] on button "Next" at bounding box center [798, 217] width 11 height 27
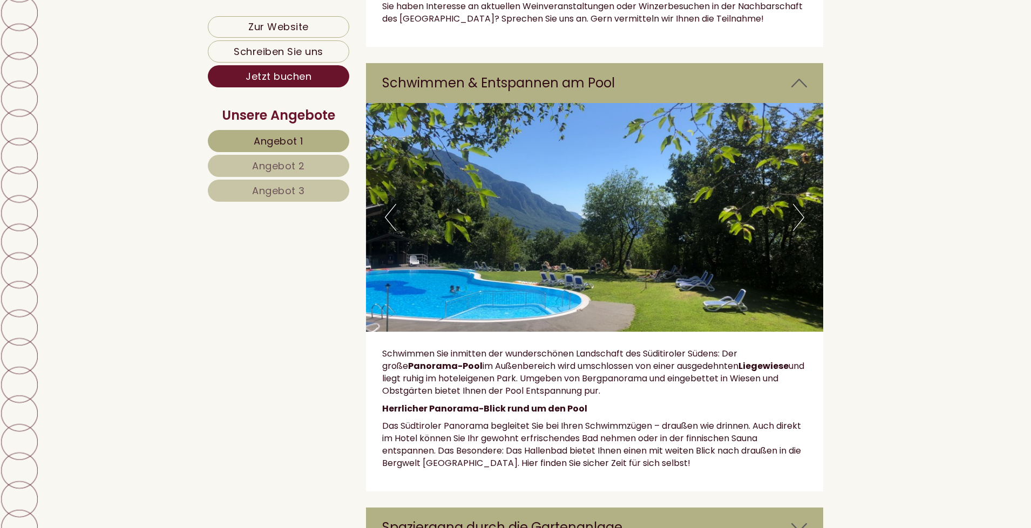
click at [796, 204] on button "Next" at bounding box center [798, 217] width 11 height 27
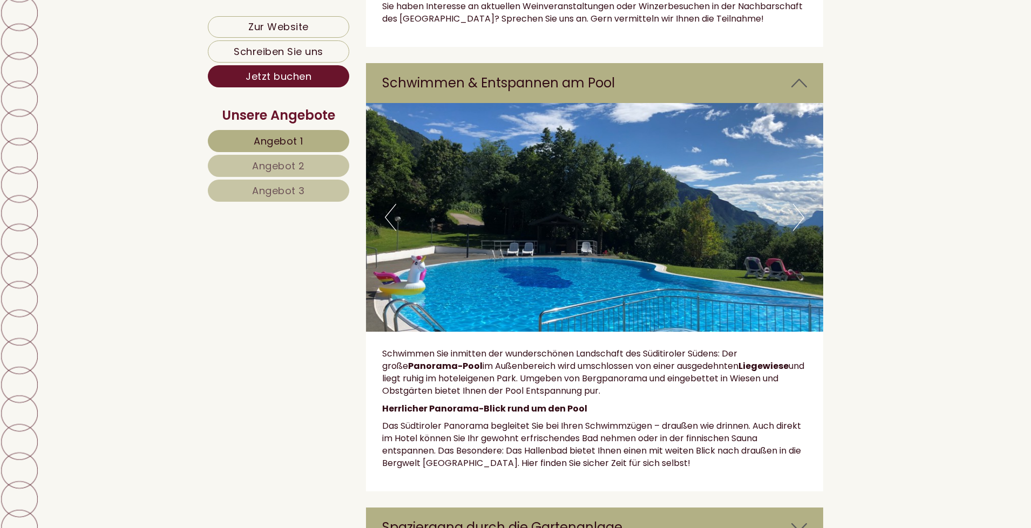
click at [796, 204] on button "Next" at bounding box center [798, 217] width 11 height 27
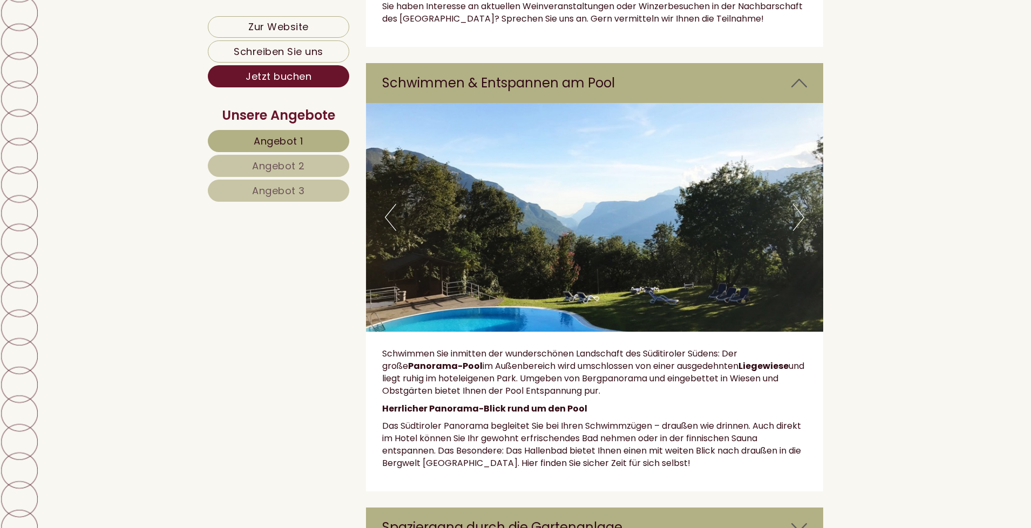
click at [796, 204] on button "Next" at bounding box center [798, 217] width 11 height 27
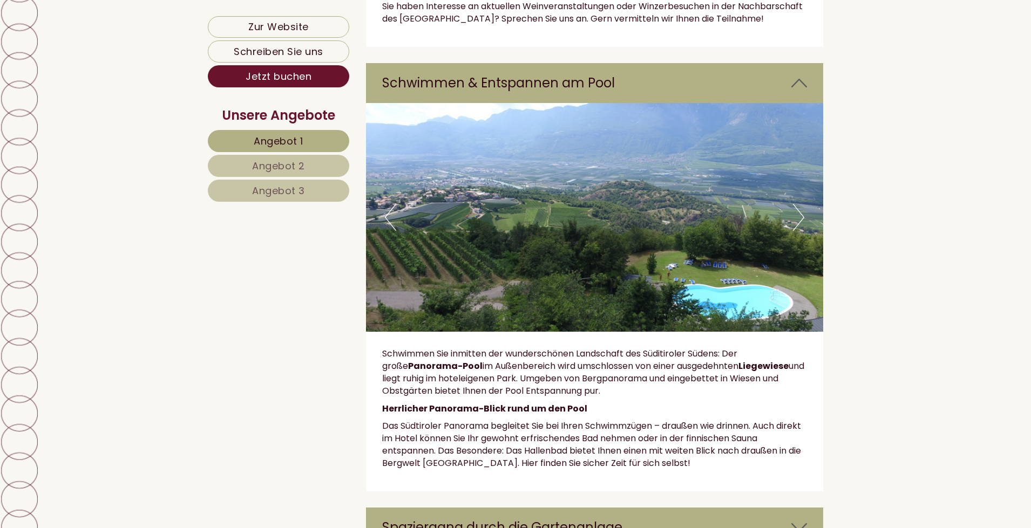
click at [796, 204] on button "Next" at bounding box center [798, 217] width 11 height 27
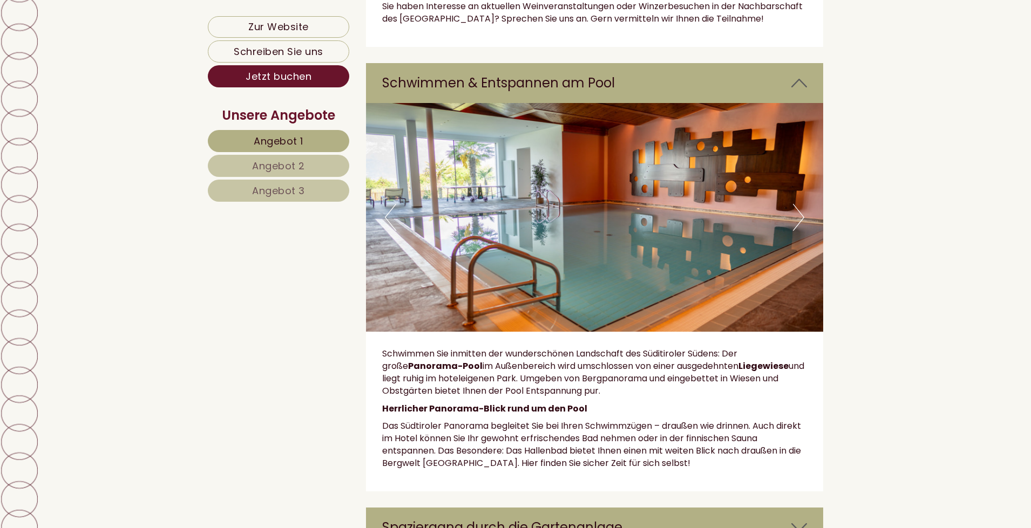
click at [796, 204] on button "Next" at bounding box center [798, 217] width 11 height 27
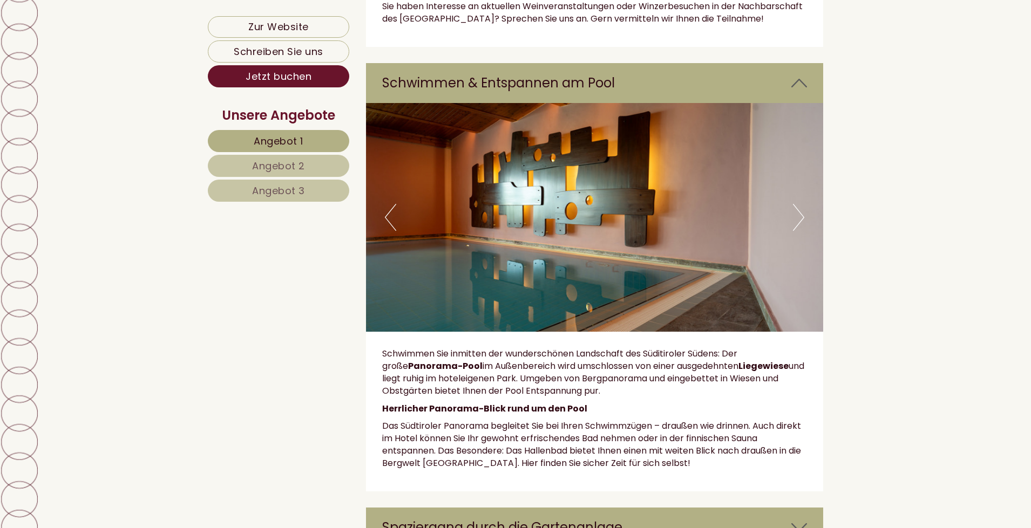
click at [796, 204] on button "Next" at bounding box center [798, 217] width 11 height 27
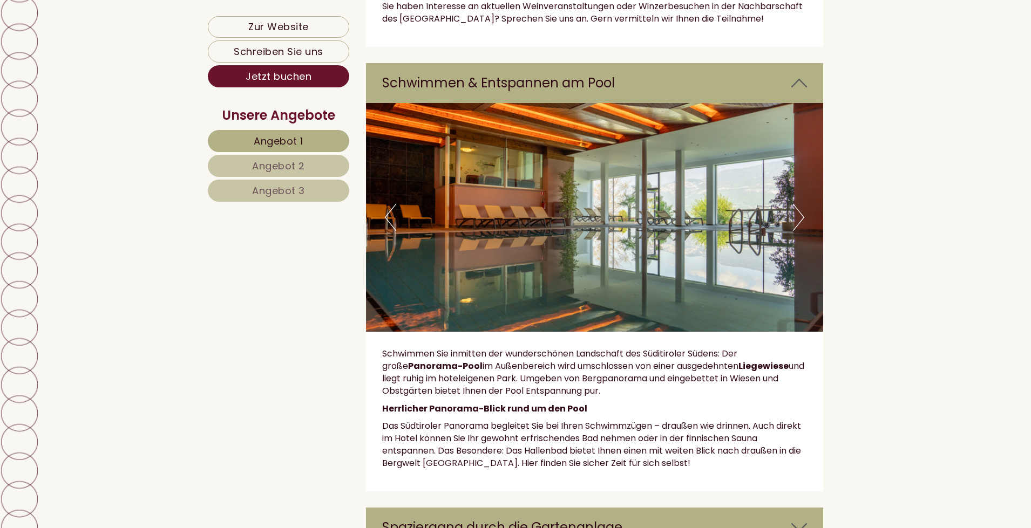
click at [796, 204] on button "Next" at bounding box center [798, 217] width 11 height 27
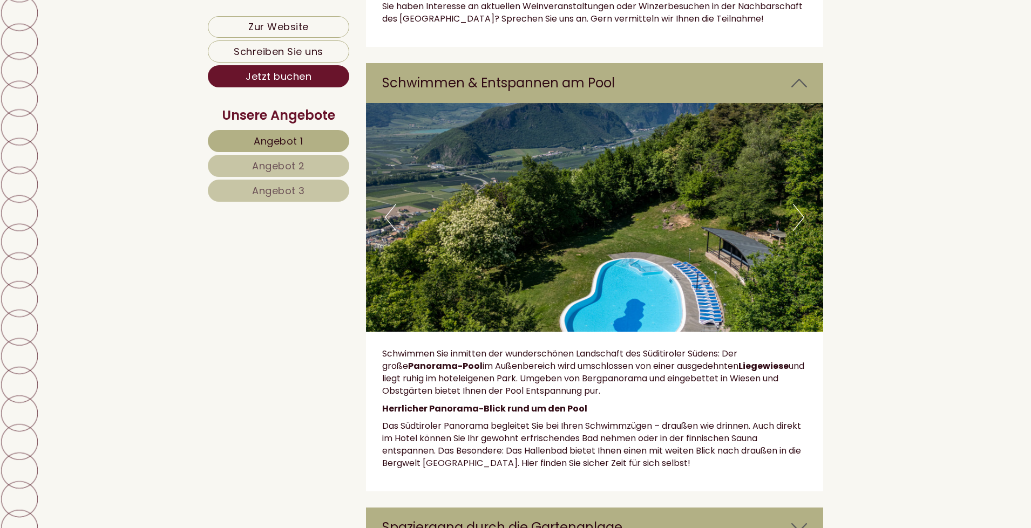
click at [796, 204] on button "Next" at bounding box center [798, 217] width 11 height 27
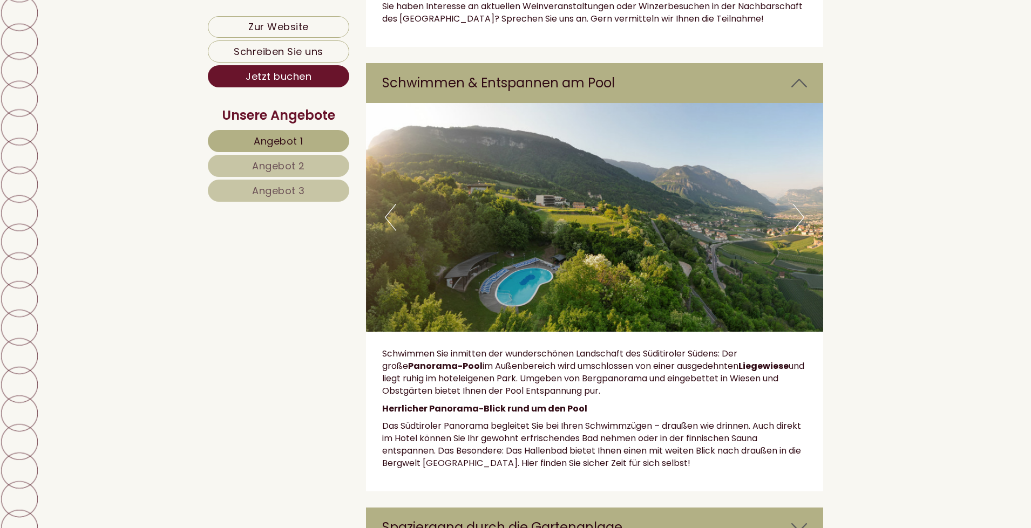
click at [796, 204] on button "Next" at bounding box center [798, 217] width 11 height 27
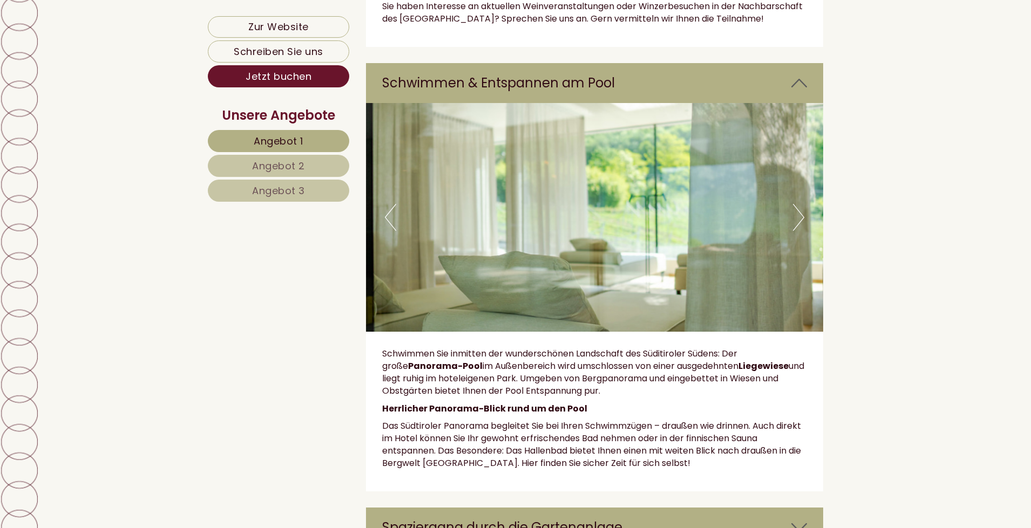
click at [796, 204] on button "Next" at bounding box center [798, 217] width 11 height 27
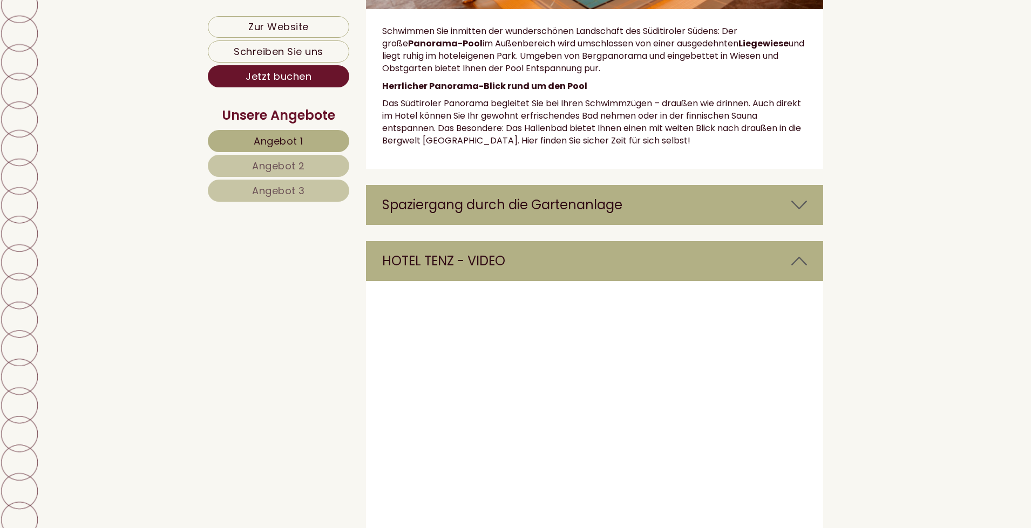
scroll to position [4209, 0]
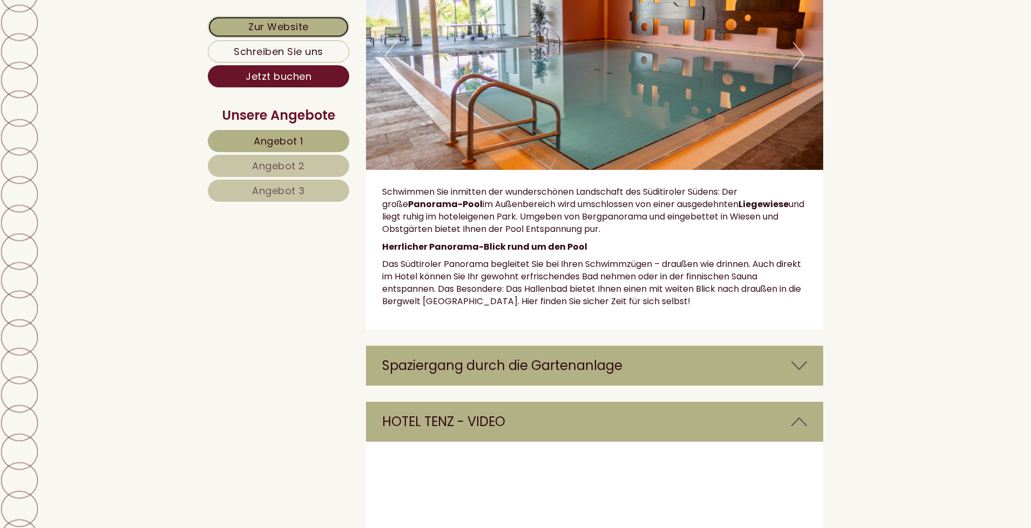
click at [296, 23] on link "Zur Website" at bounding box center [278, 27] width 141 height 22
